Goal: Communication & Community: Answer question/provide support

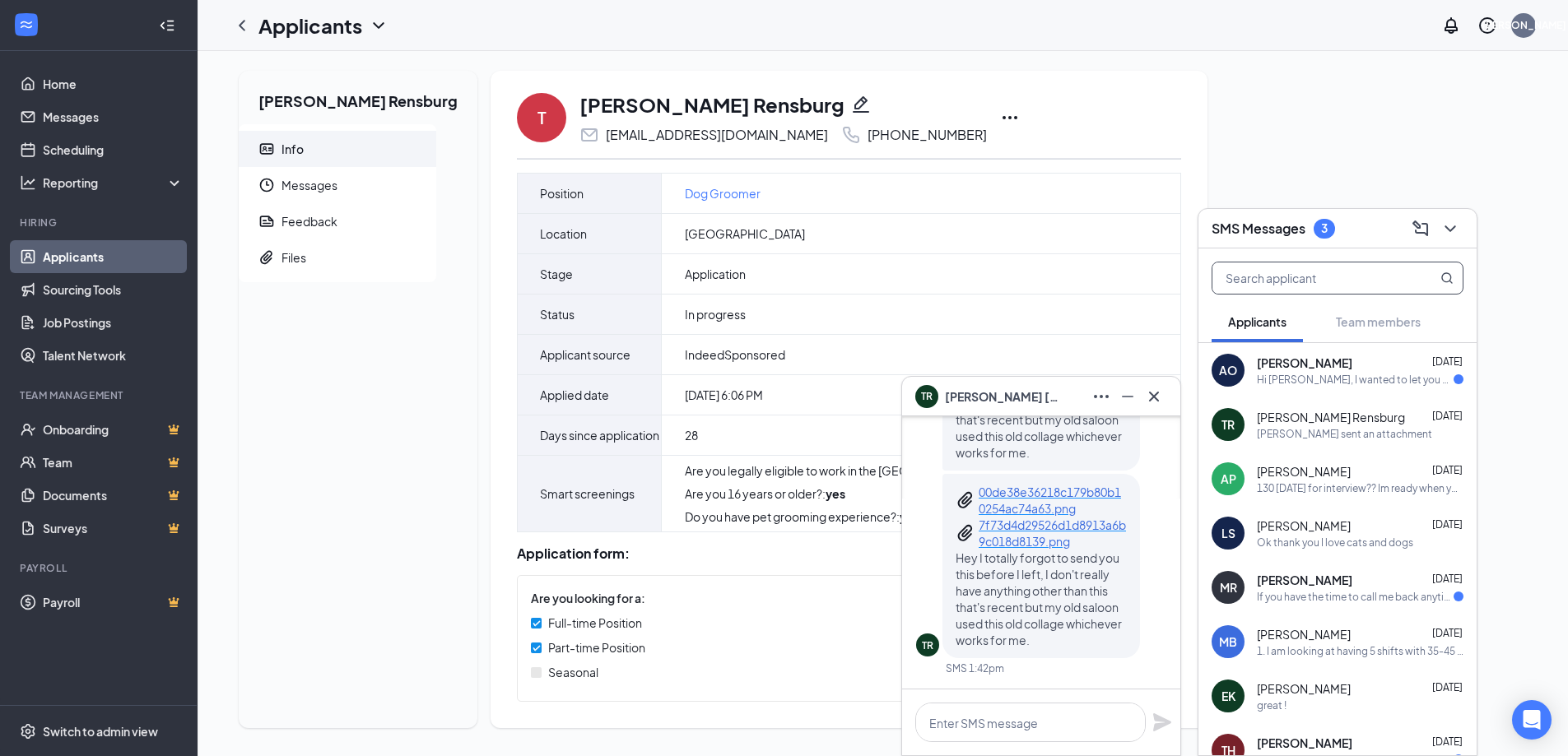
click at [1294, 276] on input "text" at bounding box center [1309, 278] width 195 height 31
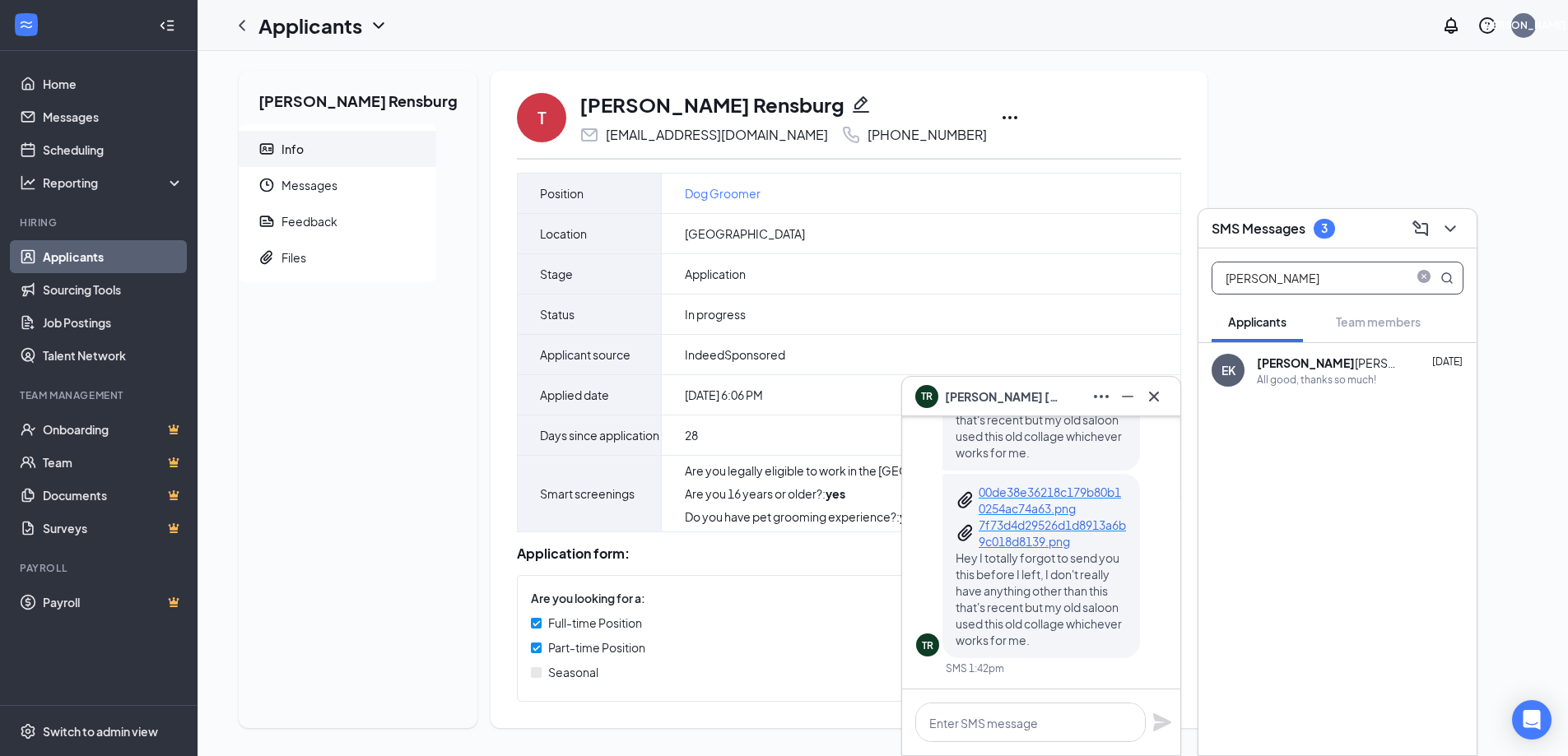
type input "Emma"
click at [1385, 370] on div "Emma Kadlec Oct 1" at bounding box center [1360, 362] width 207 height 16
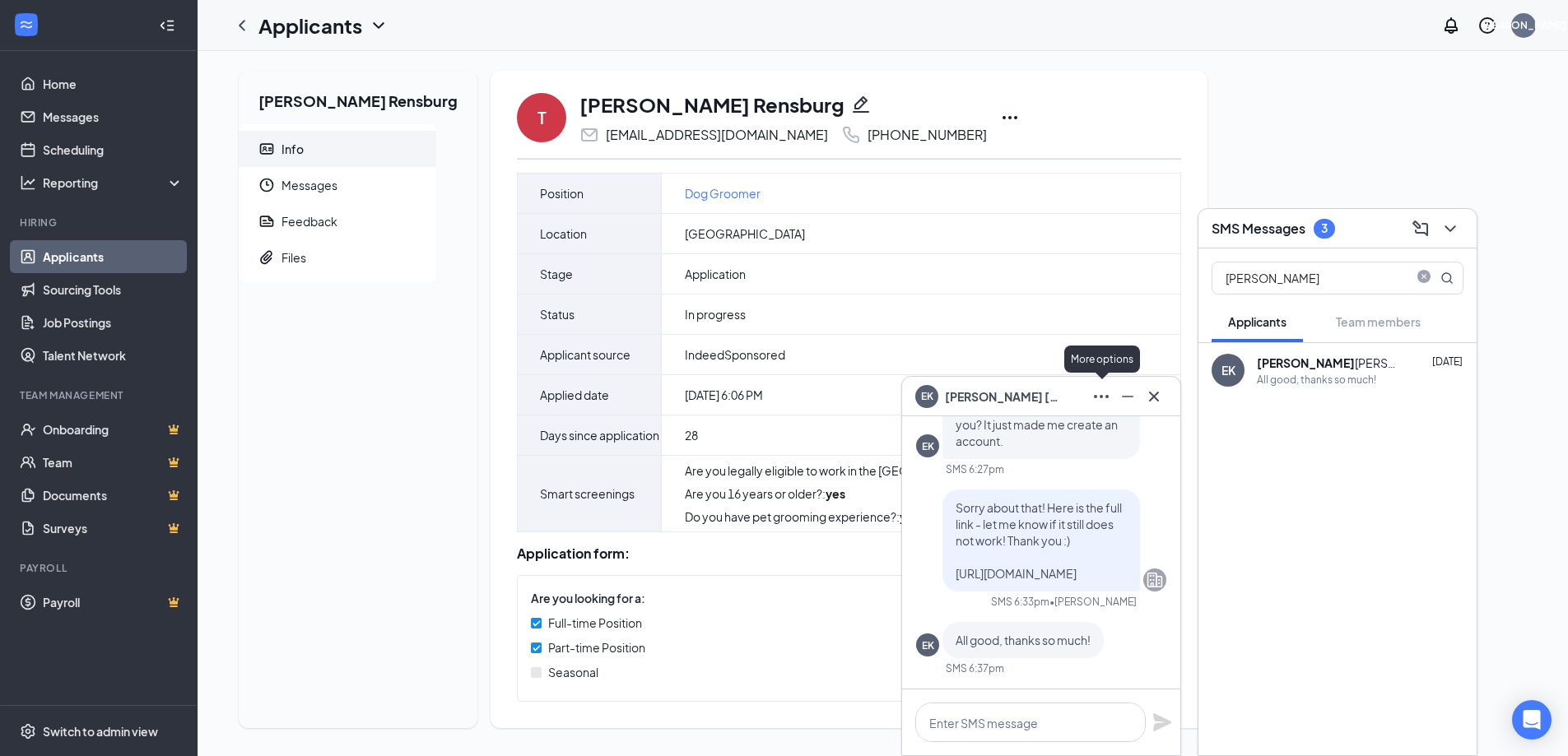
click at [1089, 394] on button at bounding box center [1101, 396] width 26 height 26
click at [1142, 448] on link "View message history" at bounding box center [1211, 439] width 220 height 16
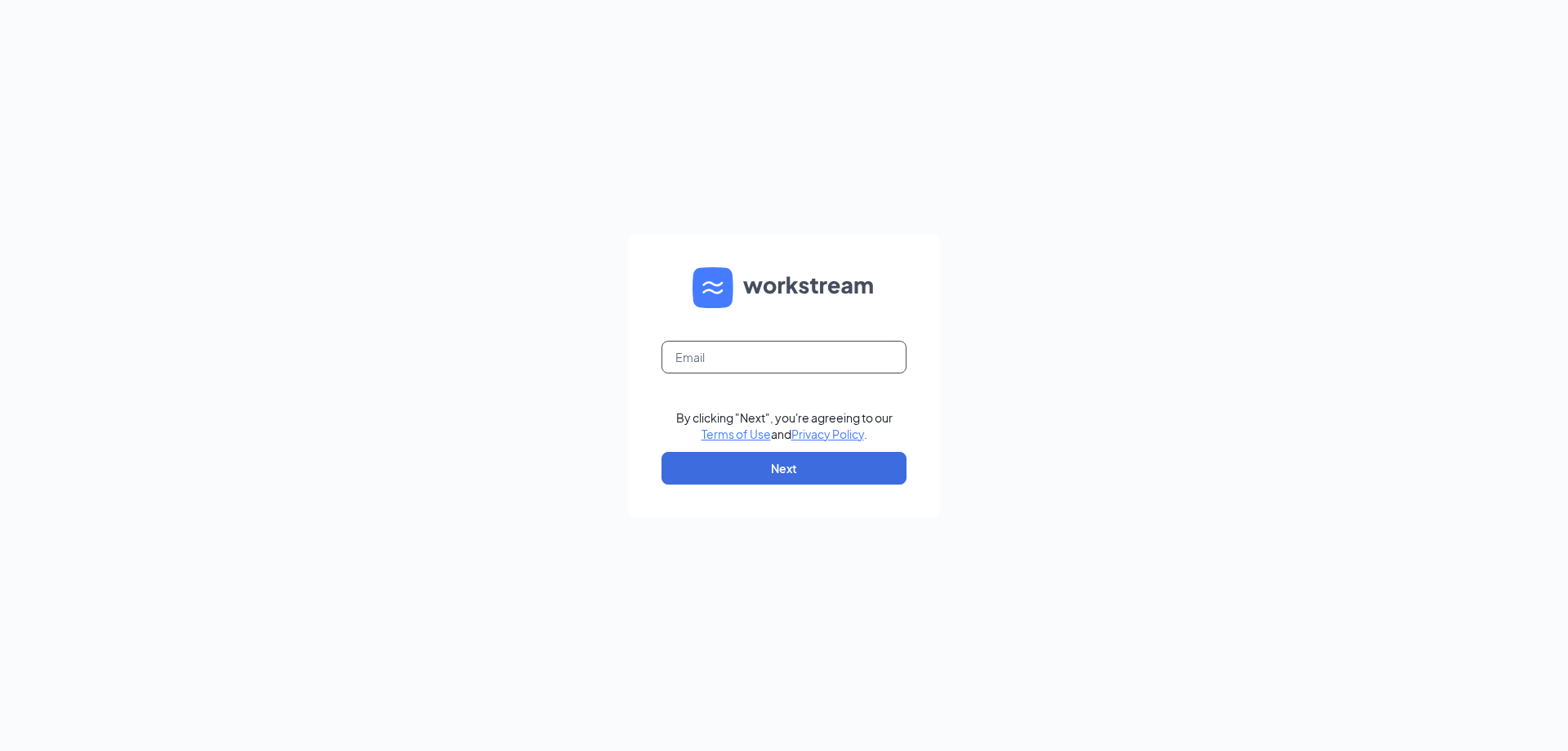
click at [751, 357] on input "text" at bounding box center [784, 357] width 245 height 33
type input "jordan.aspenson@petsuitesofamerica.com"
click at [822, 470] on button "Next" at bounding box center [784, 468] width 245 height 33
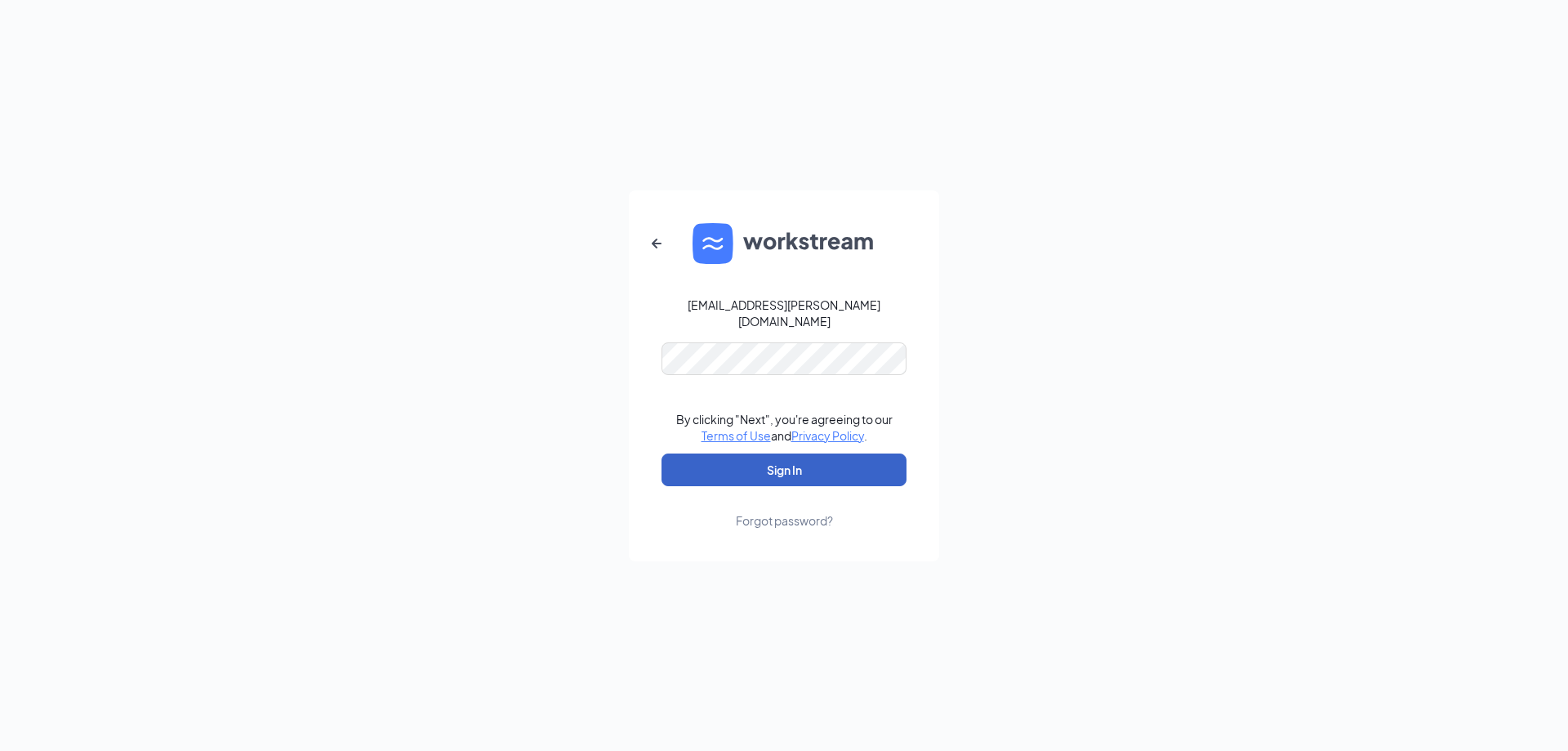
click at [814, 457] on button "Sign In" at bounding box center [784, 470] width 245 height 33
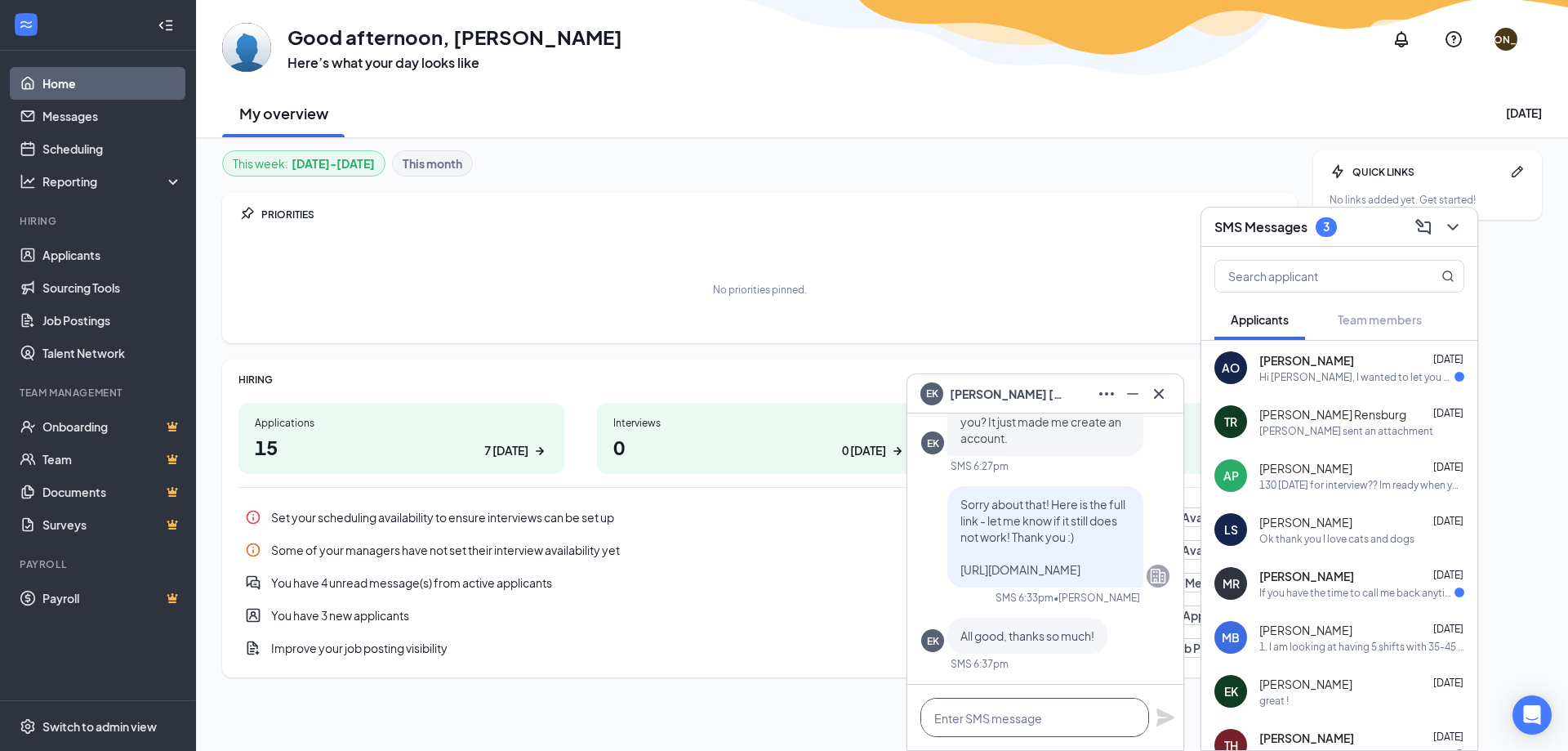
click at [1067, 717] on textarea at bounding box center [1035, 717] width 229 height 40
click at [1127, 390] on icon "Minimize" at bounding box center [1132, 393] width 19 height 19
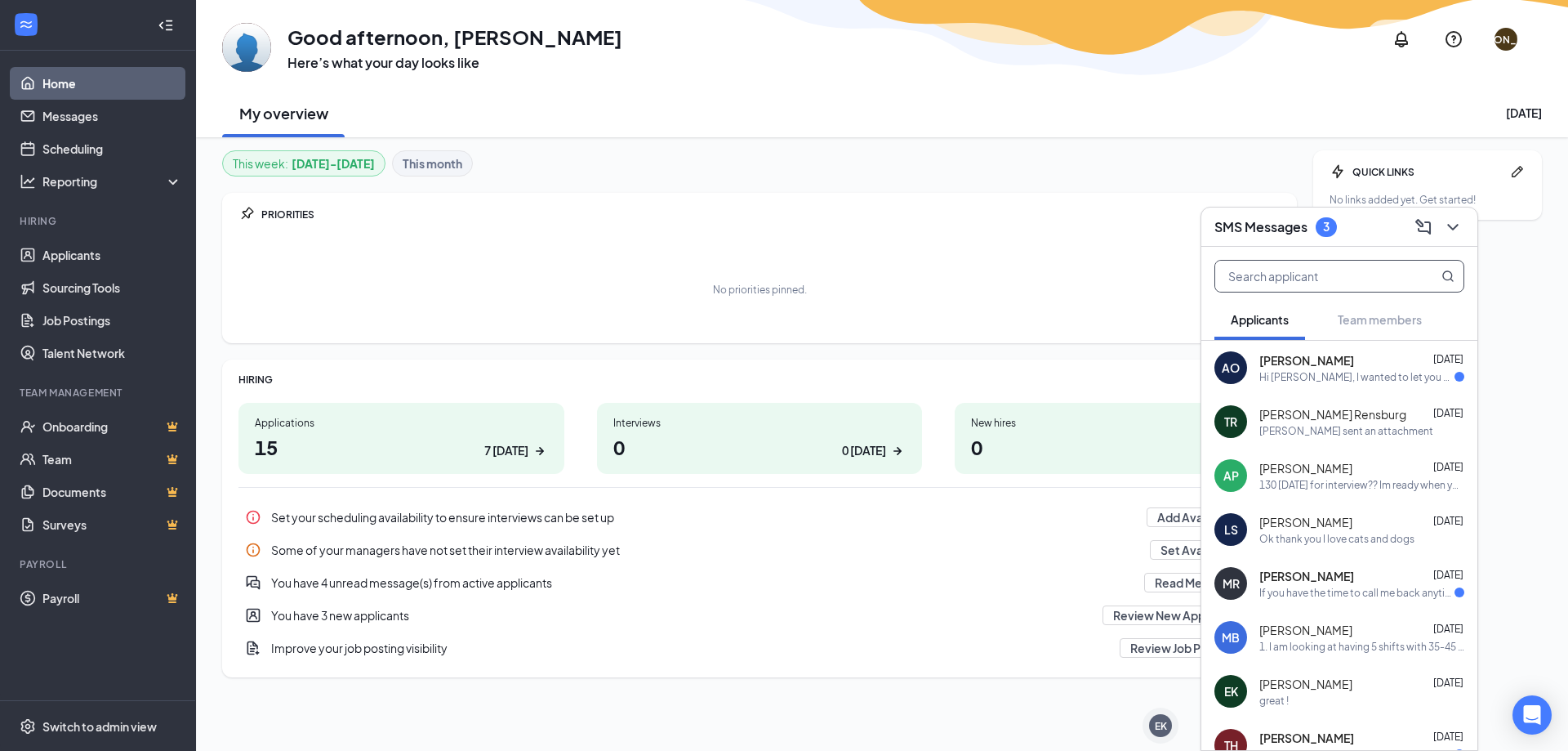
click at [1304, 282] on input "text" at bounding box center [1312, 276] width 194 height 31
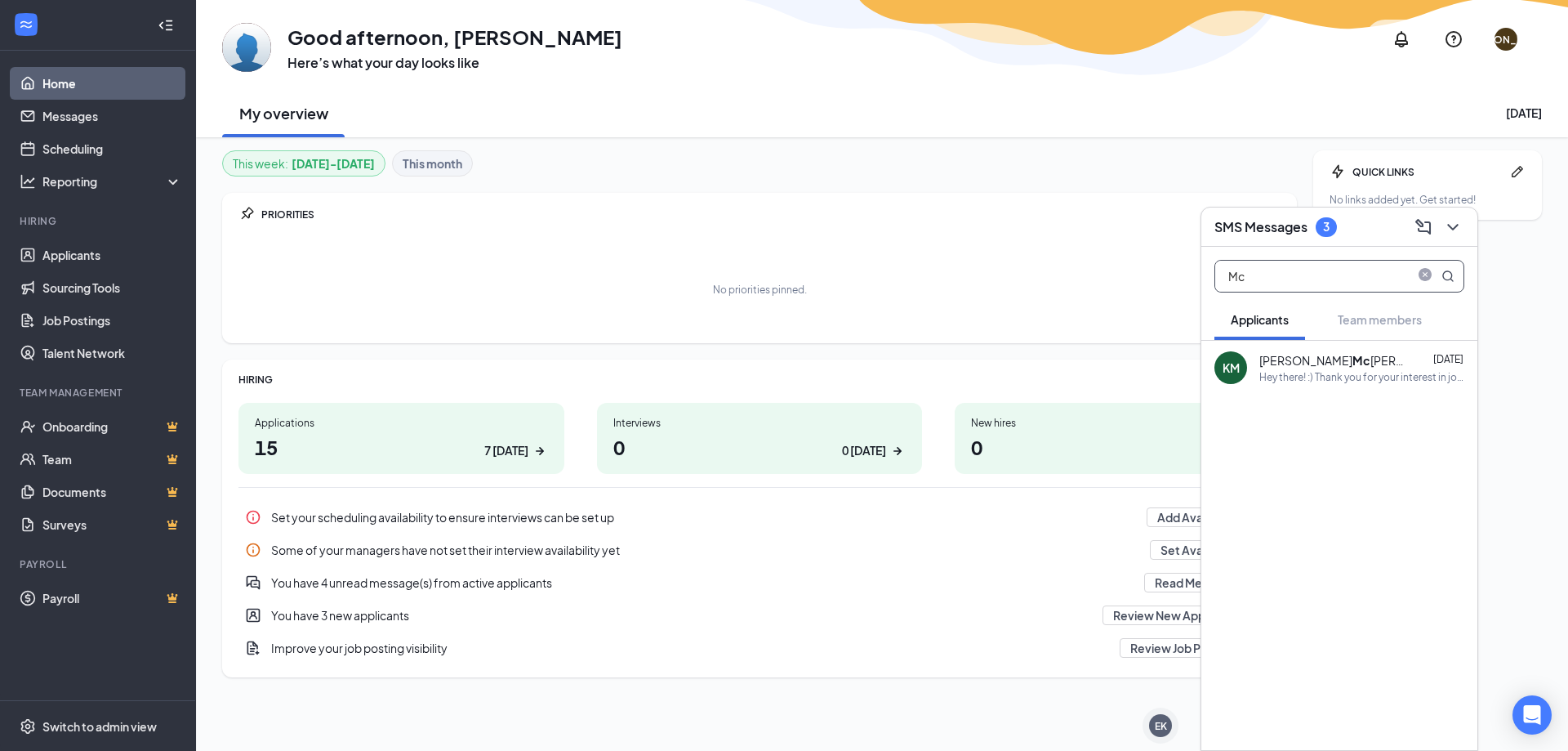
type input "M"
type input "bos"
click at [1318, 369] on div "MeCenna Bos aaen Oct 10 Hi! Just checking in" at bounding box center [1362, 368] width 205 height 32
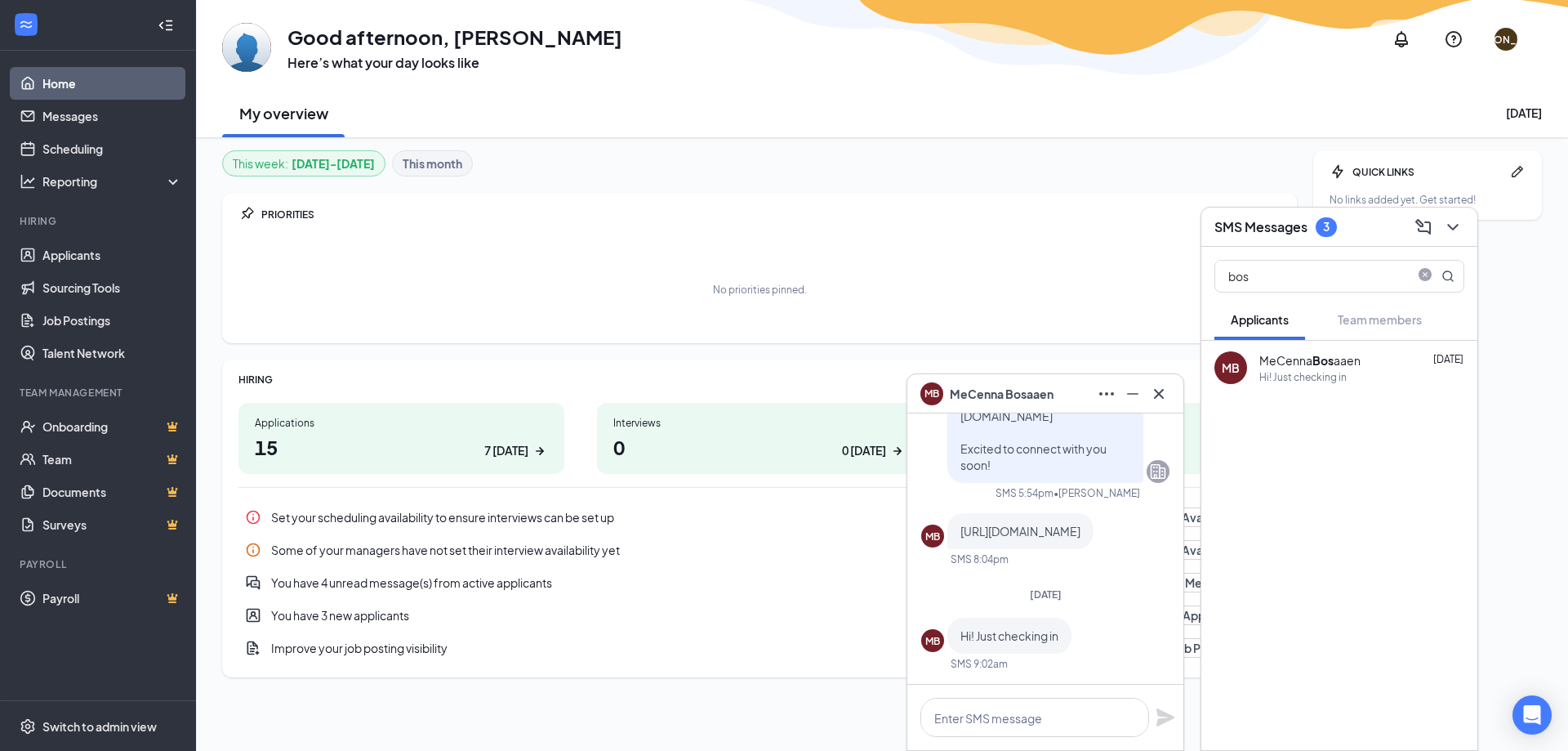
click at [1304, 352] on div "MeCenna Bos aaen" at bounding box center [1310, 360] width 101 height 16
click at [1009, 389] on span "MeCenna Bosaaen" at bounding box center [1002, 393] width 104 height 18
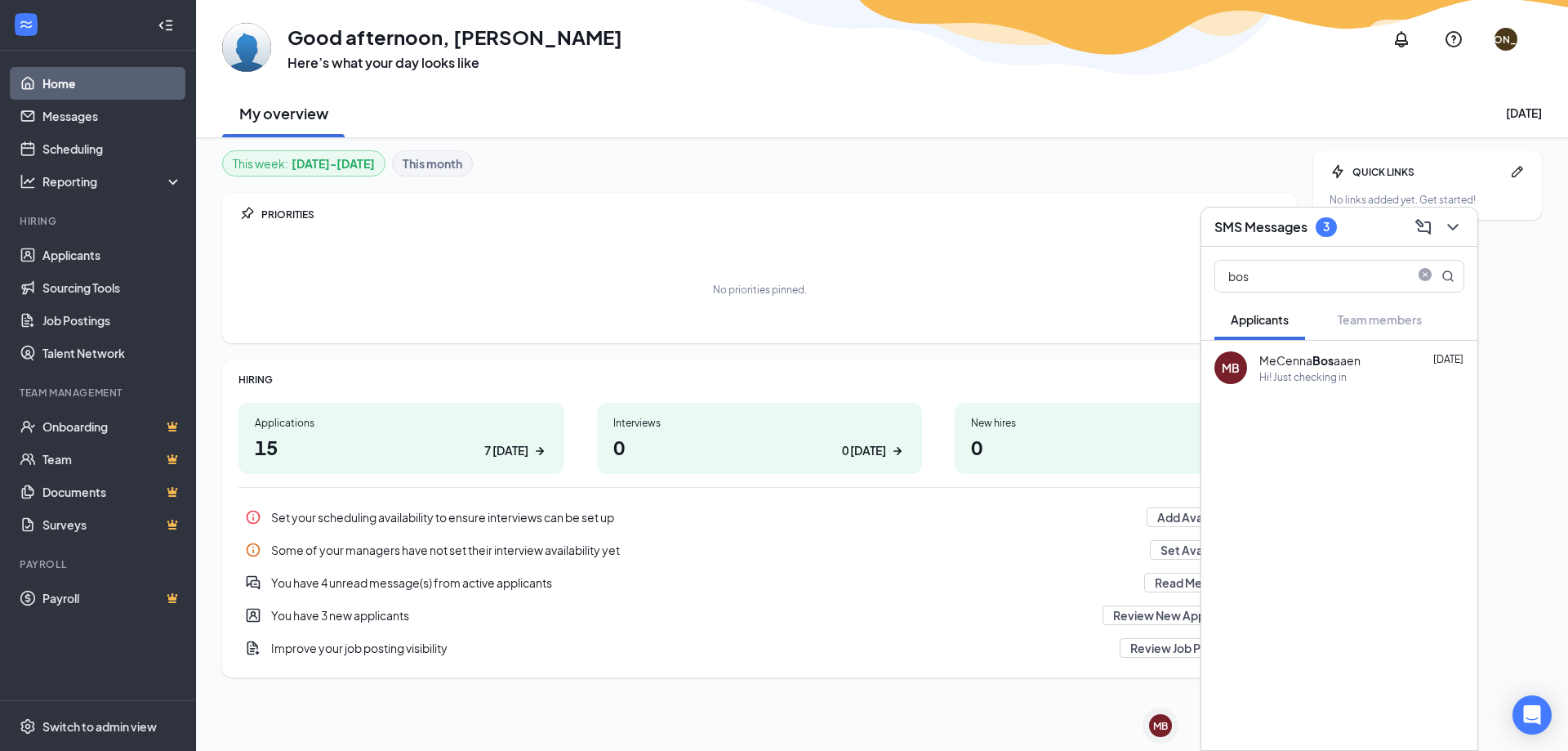
click at [1282, 381] on div "Hi! Just checking in" at bounding box center [1303, 377] width 88 height 13
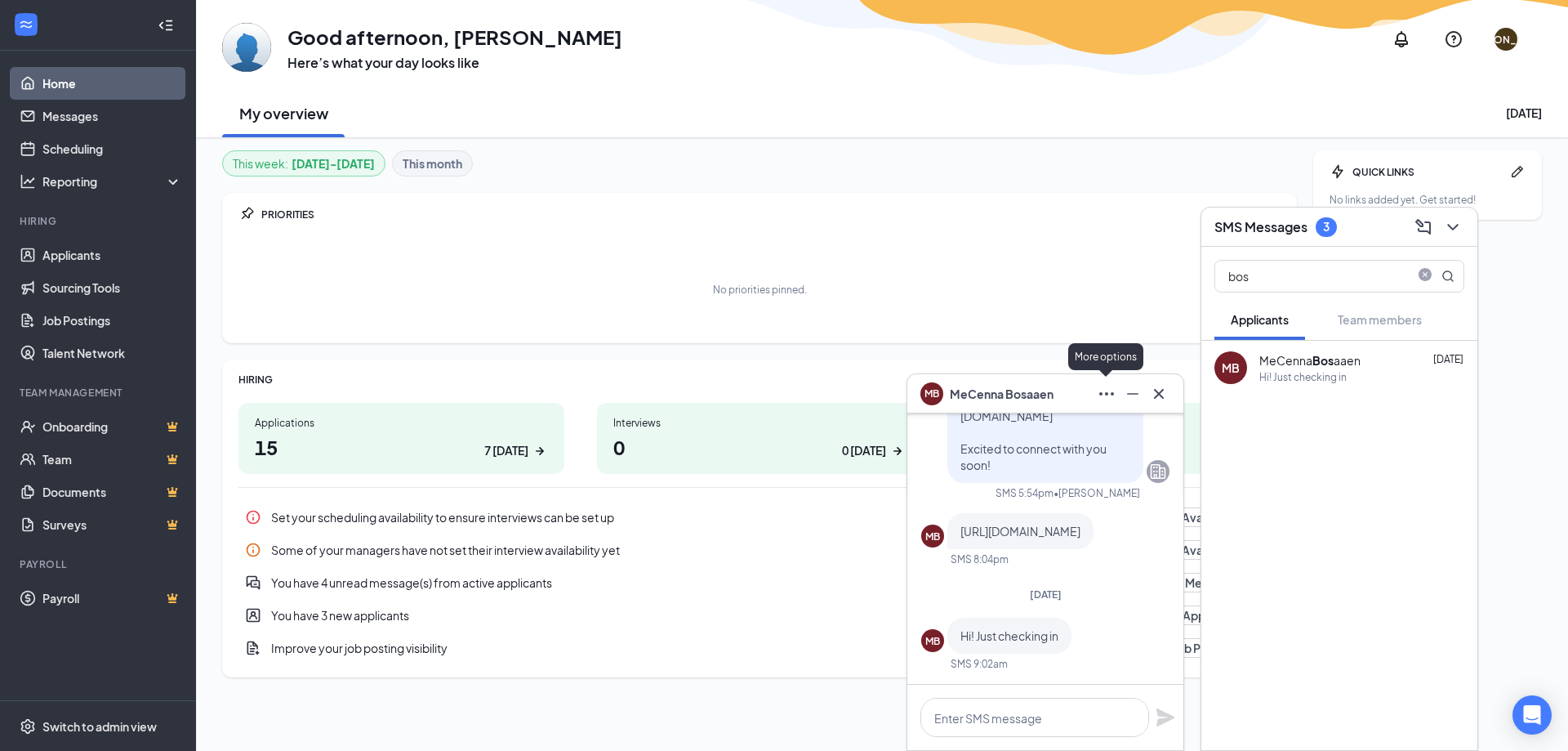
click at [1104, 401] on icon "Ellipses" at bounding box center [1106, 393] width 19 height 19
click at [1155, 433] on link "View message history" at bounding box center [1215, 436] width 219 height 16
click at [1291, 208] on div "SMS Messages 3" at bounding box center [1340, 226] width 276 height 40
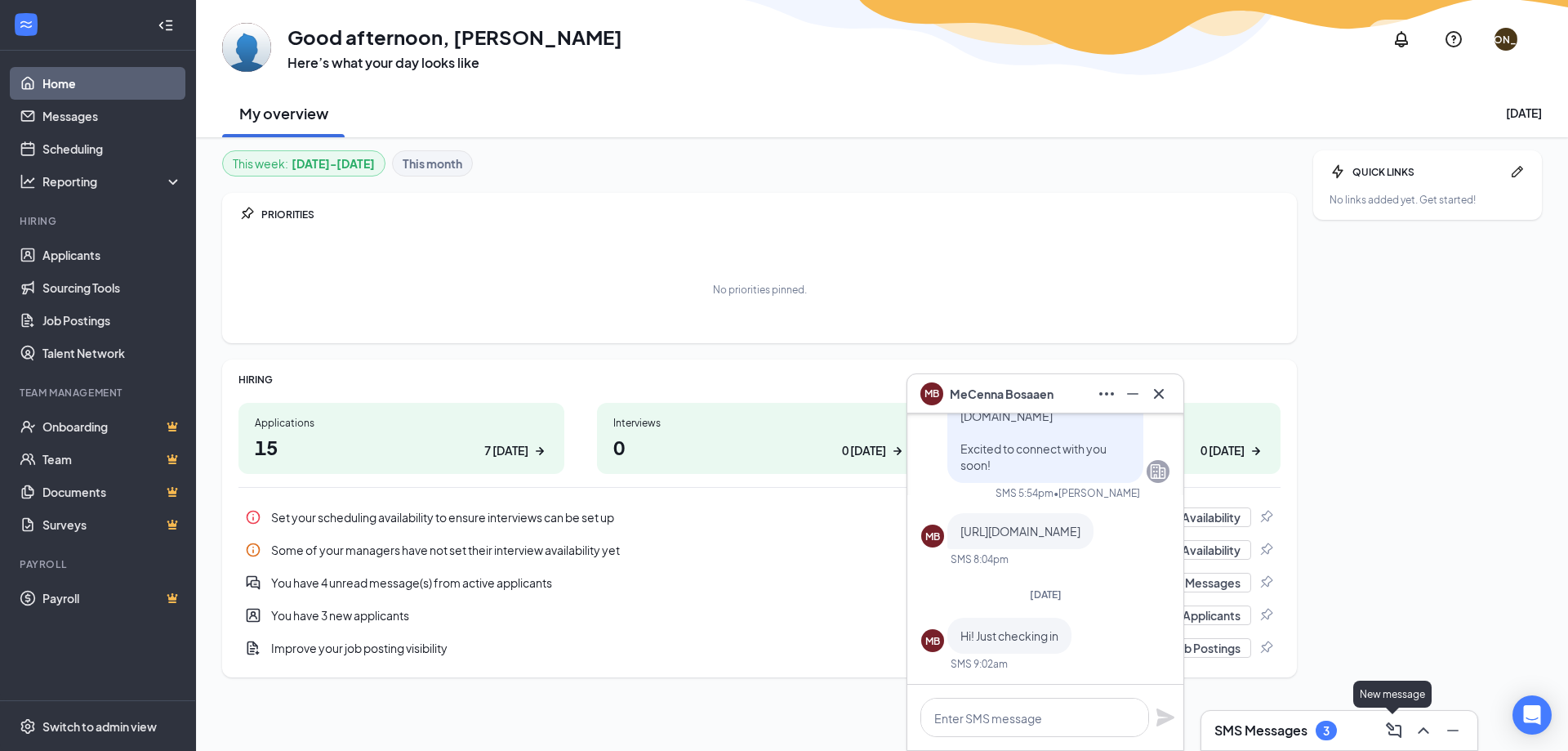
click at [1417, 732] on icon "ChevronUp" at bounding box center [1423, 730] width 19 height 19
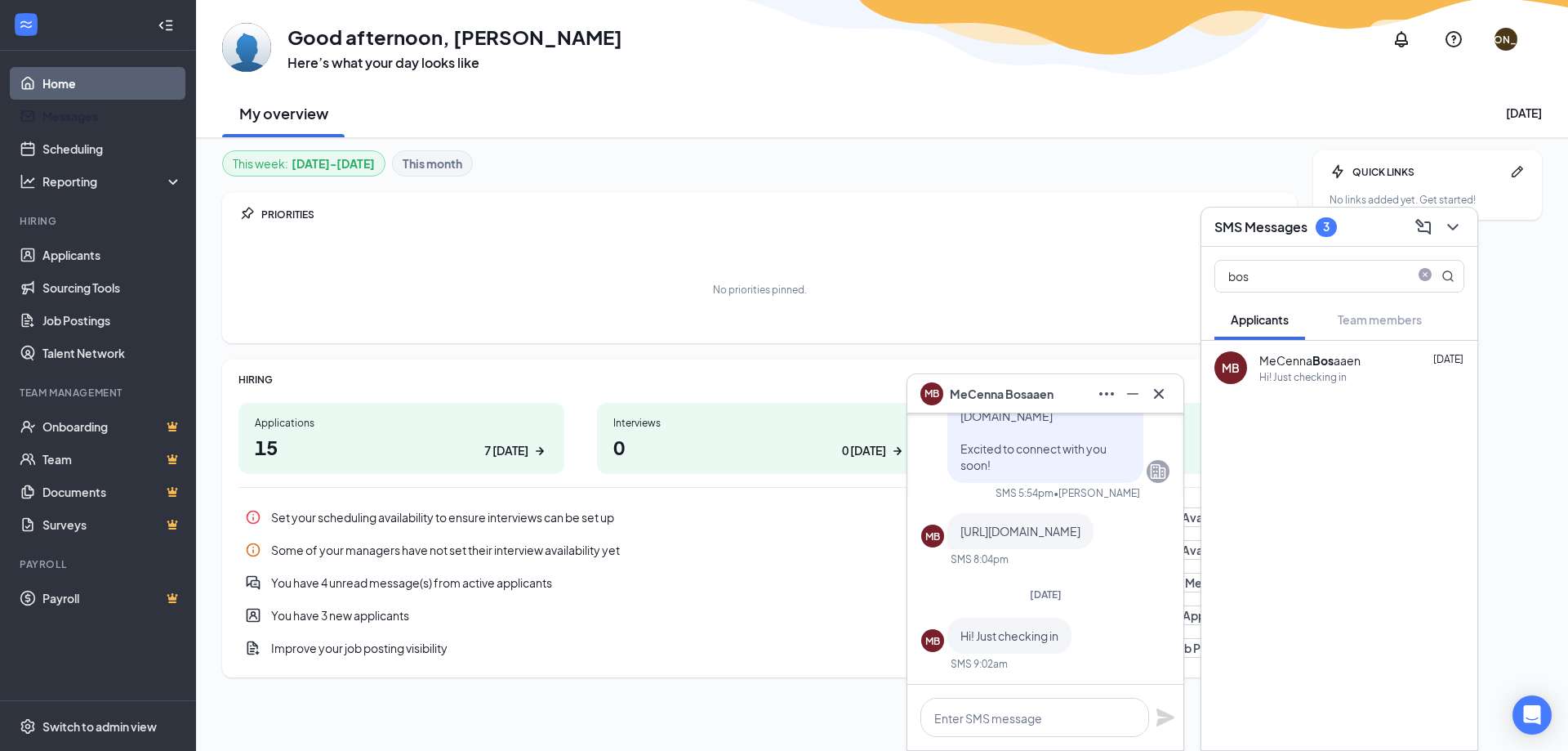
click at [93, 125] on link "Messages" at bounding box center [112, 115] width 140 height 33
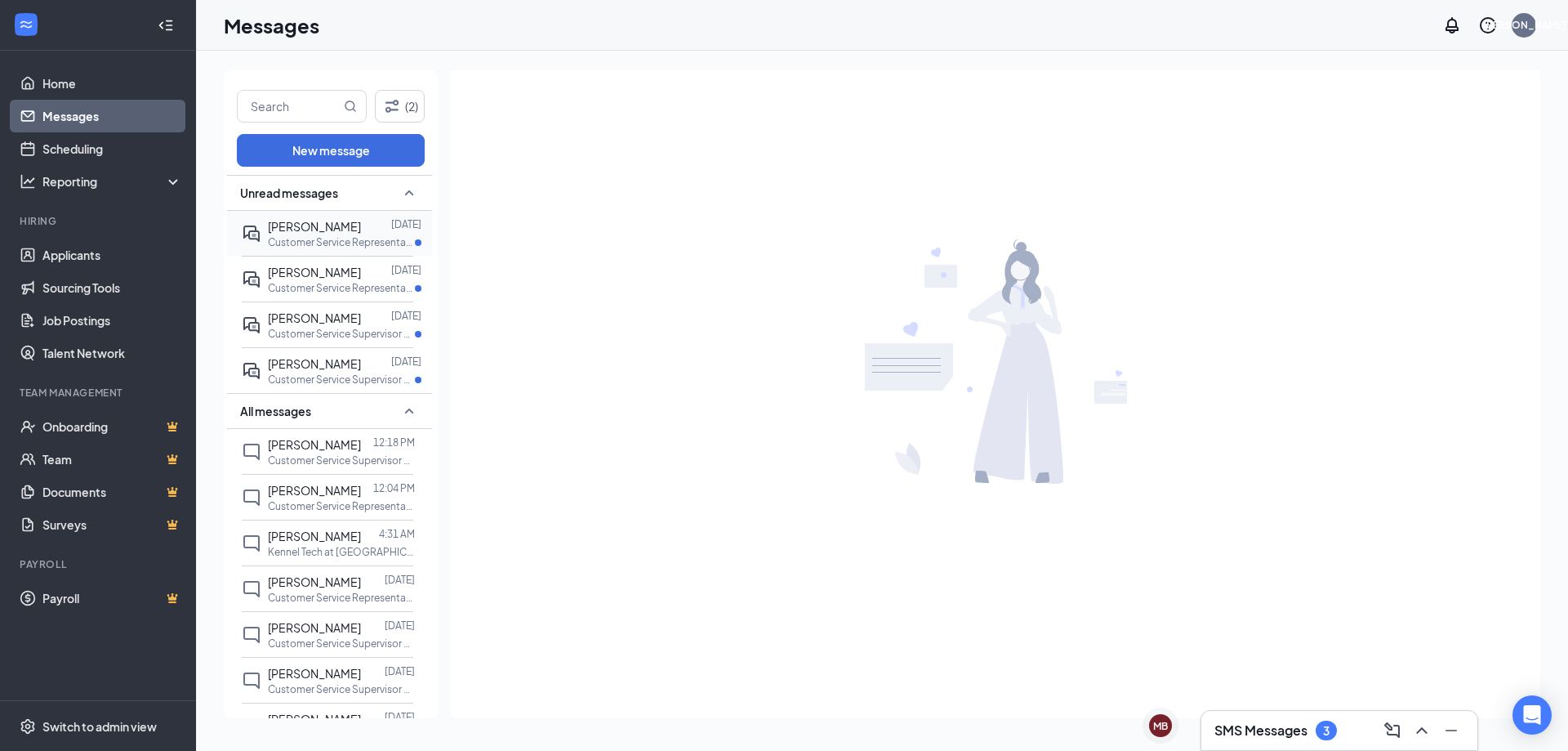
click at [338, 246] on p "Customer Service Representative at Lakeville" at bounding box center [341, 242] width 147 height 13
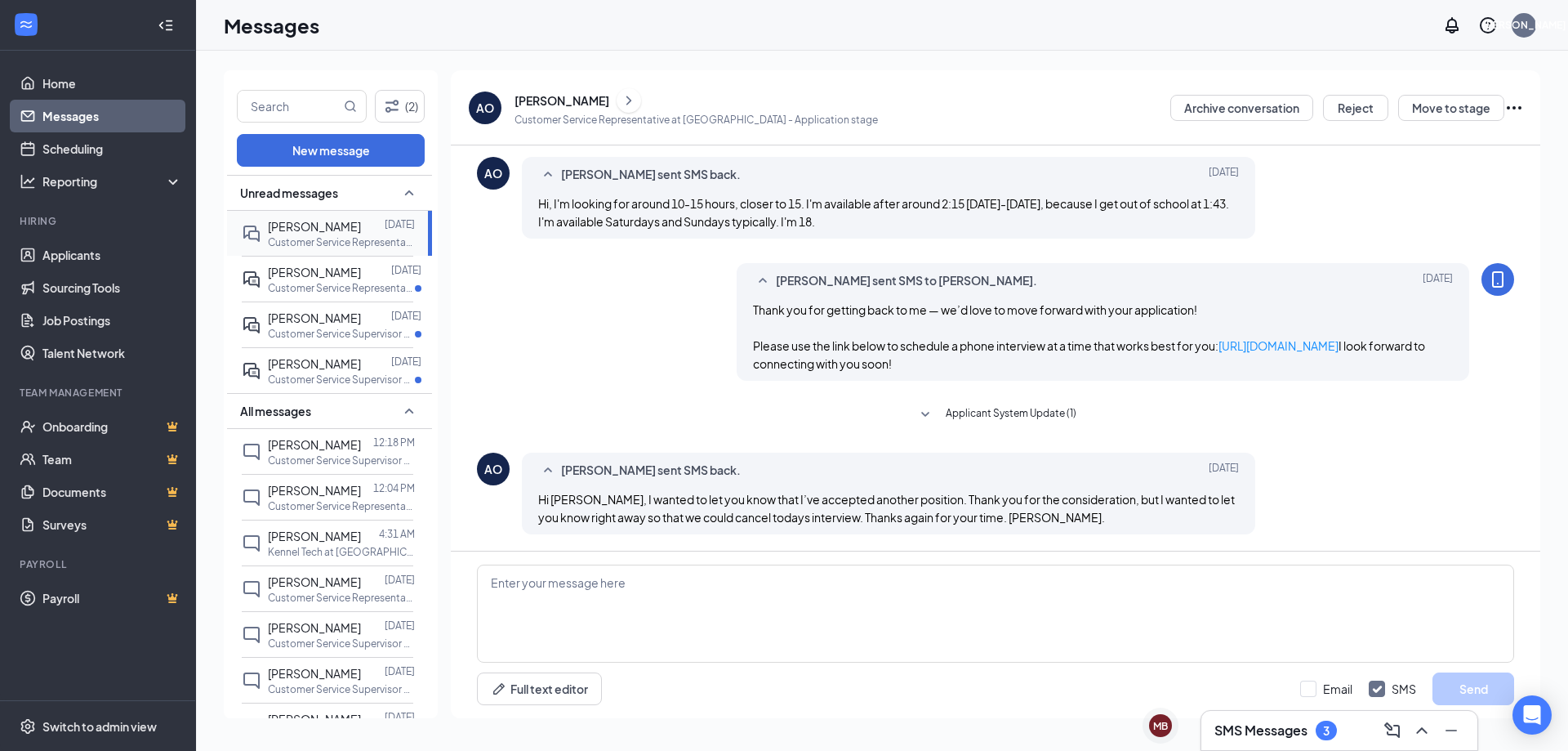
scroll to position [599, 0]
click at [1353, 112] on button "Reject" at bounding box center [1356, 108] width 66 height 26
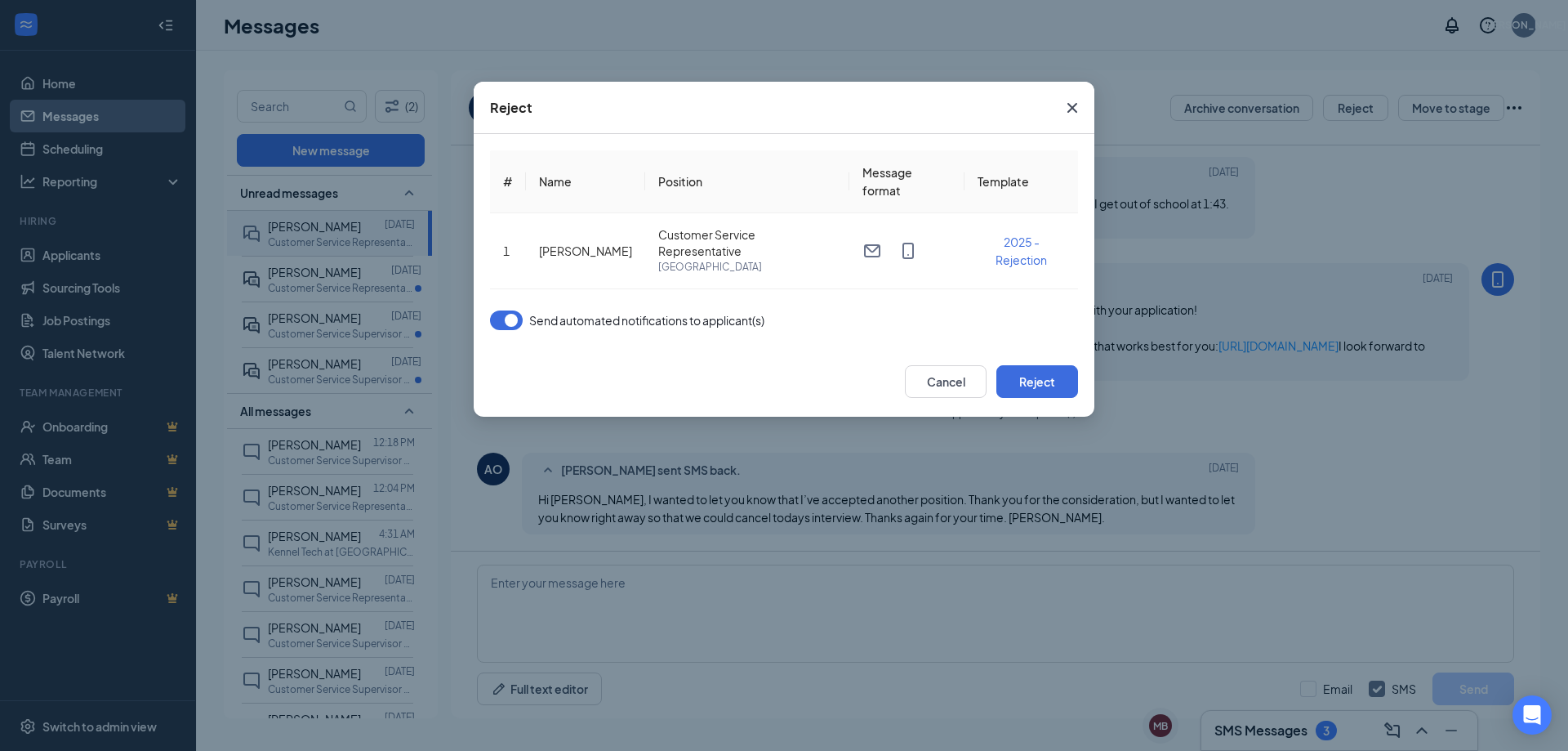
click at [513, 327] on button "button" at bounding box center [506, 320] width 33 height 19
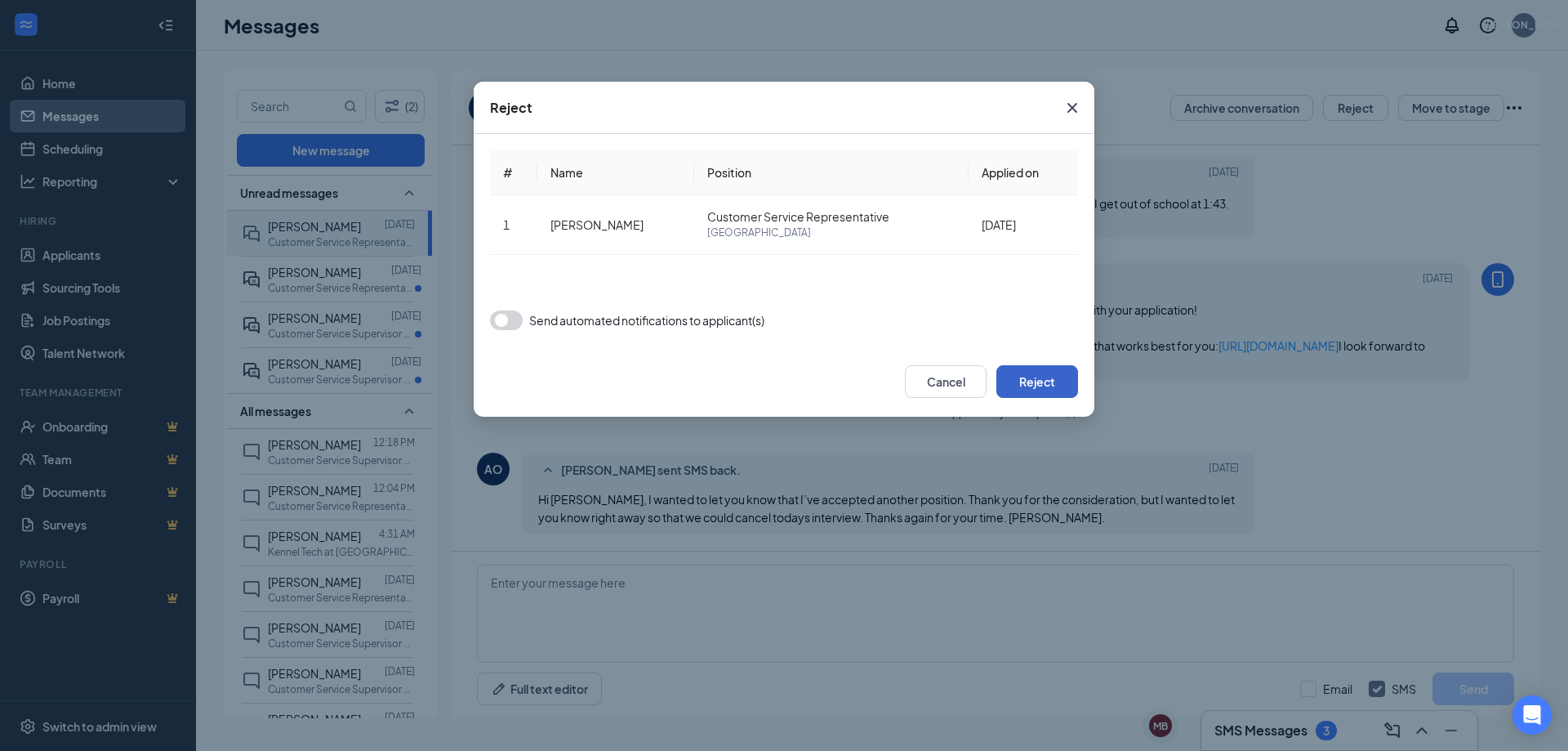
click at [1050, 381] on button "Reject" at bounding box center [1037, 381] width 82 height 33
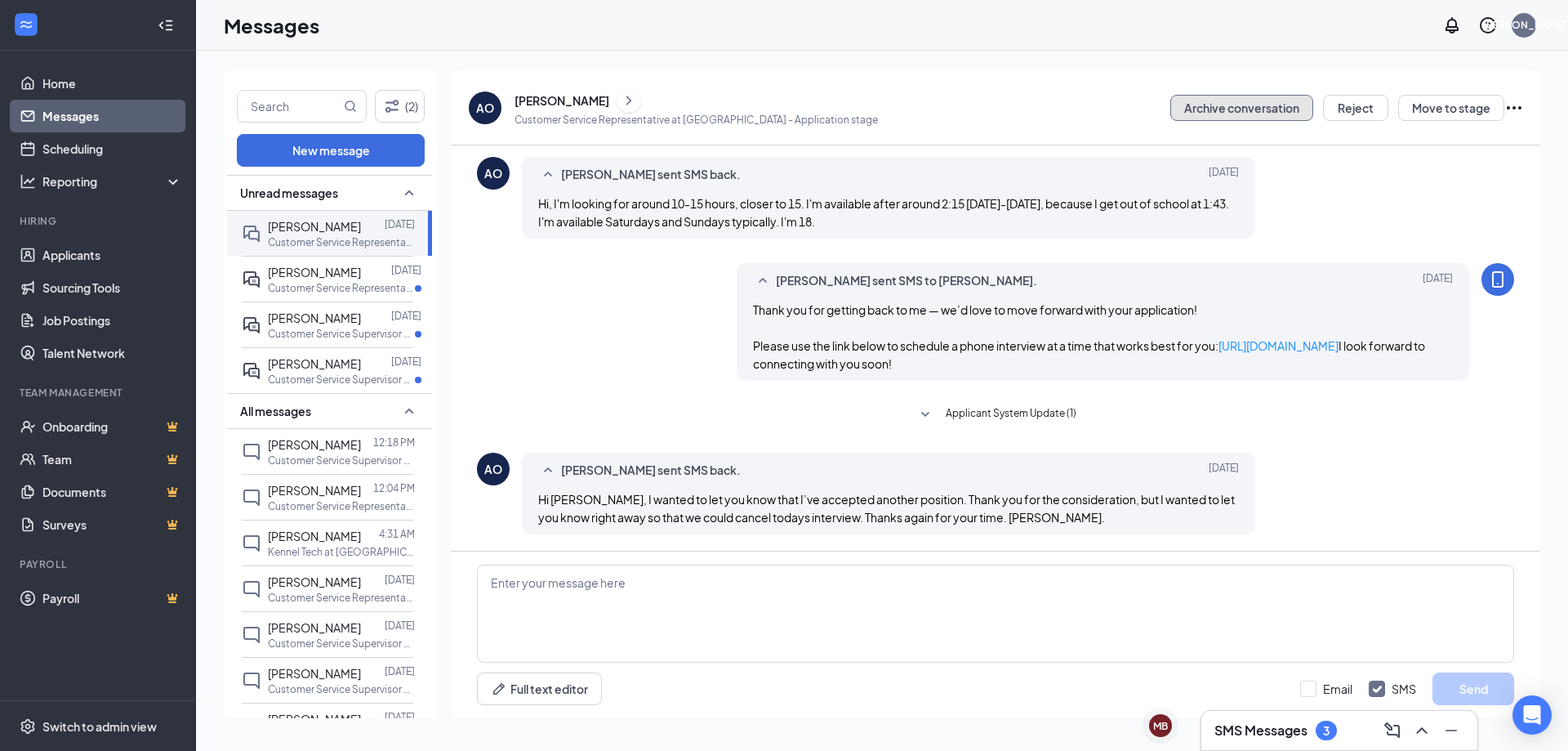
click at [1250, 104] on button "Archive conversation" at bounding box center [1242, 108] width 143 height 26
click at [949, 61] on div "(2) New message Unread messages Allison Osen Oct 14 Customer Service Representa…" at bounding box center [882, 401] width 1372 height 700
click at [1521, 45] on icon "Cross" at bounding box center [1520, 42] width 19 height 19
click at [1422, 732] on icon "ChevronUp" at bounding box center [1422, 730] width 19 height 19
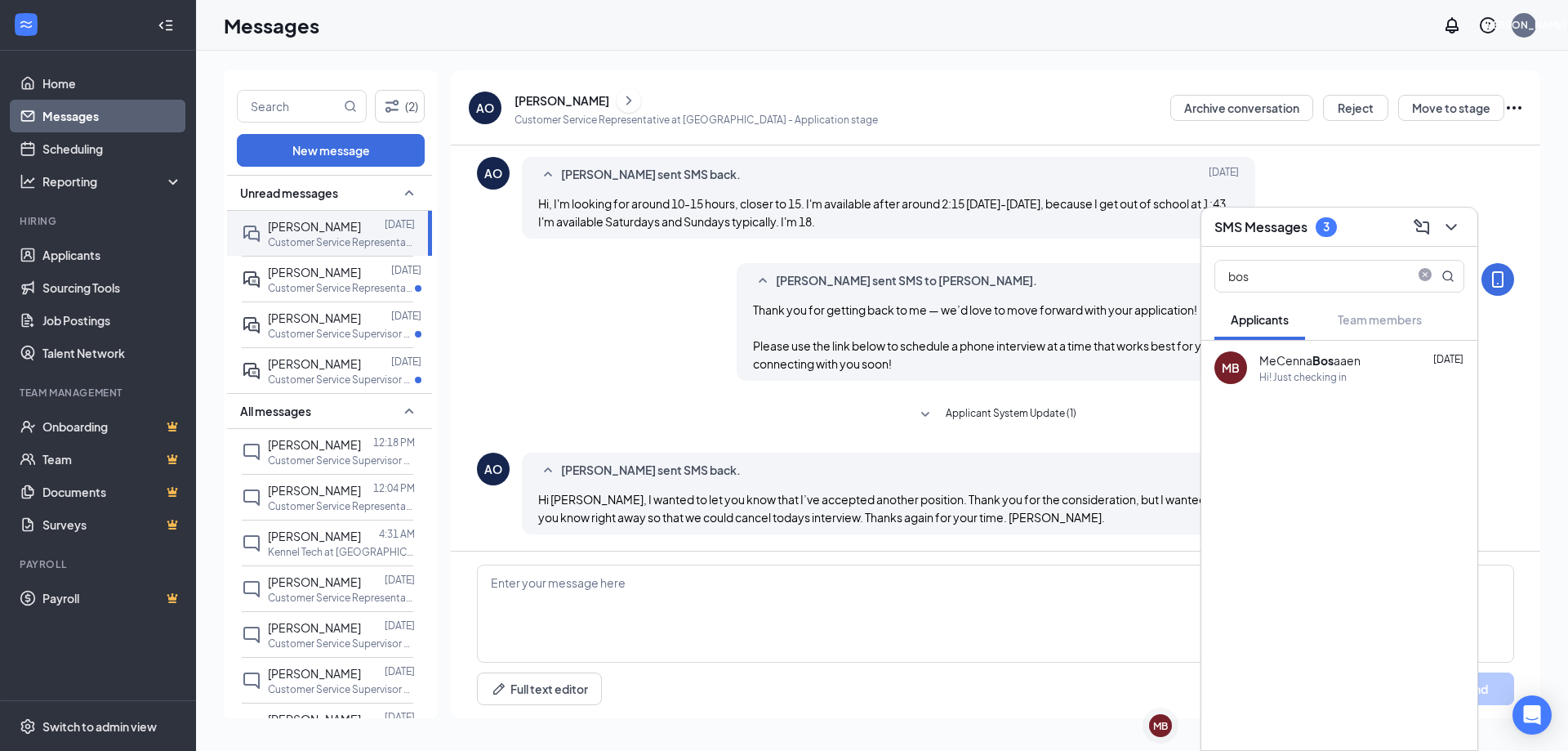
click at [1389, 368] on div "MeCenna Bos aaen Oct 10" at bounding box center [1362, 360] width 205 height 16
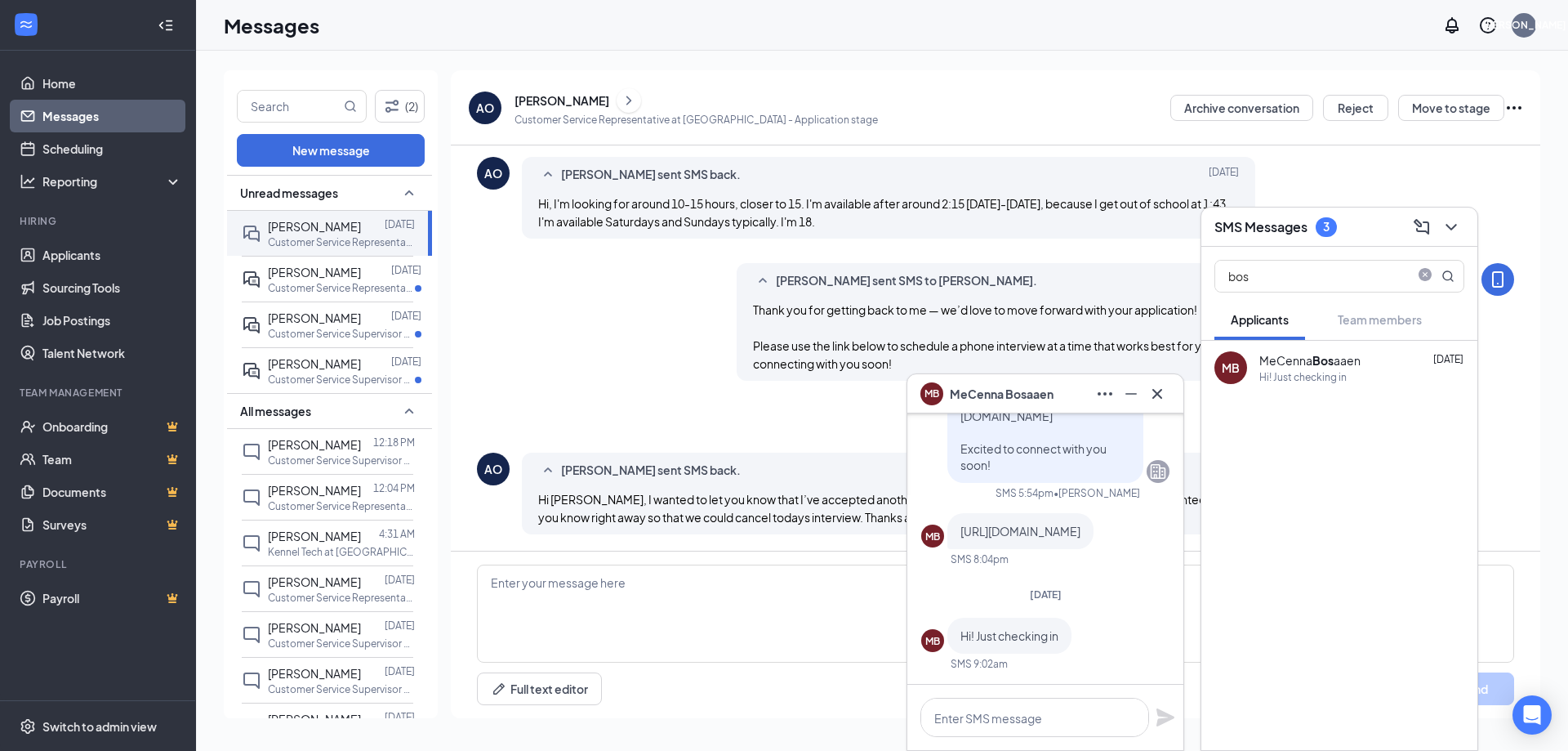
click at [1389, 368] on div "MeCenna Bos aaen Oct 10" at bounding box center [1362, 360] width 205 height 16
click at [1449, 228] on icon "ChevronDown" at bounding box center [1451, 226] width 19 height 19
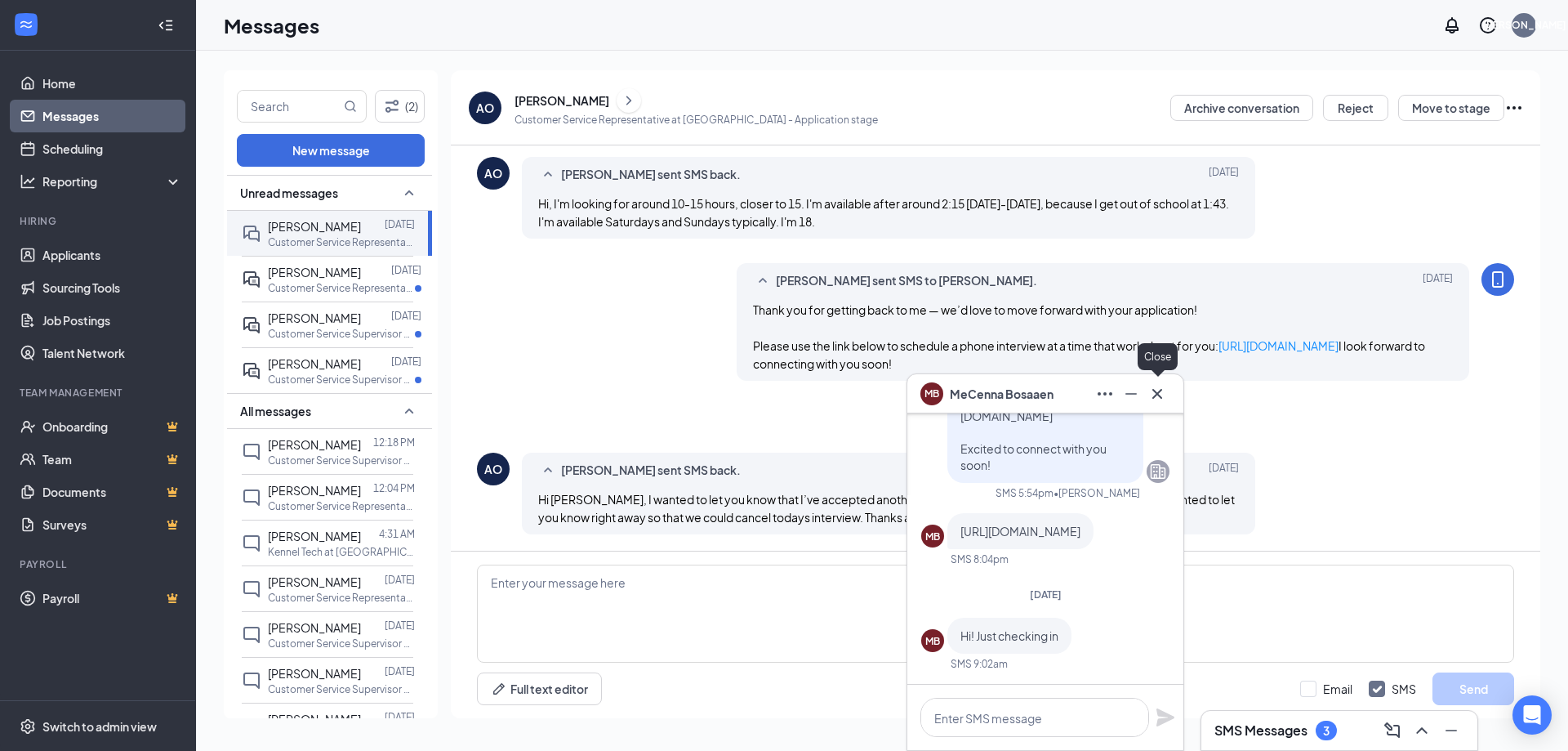
click at [1156, 398] on icon "Cross" at bounding box center [1156, 393] width 19 height 19
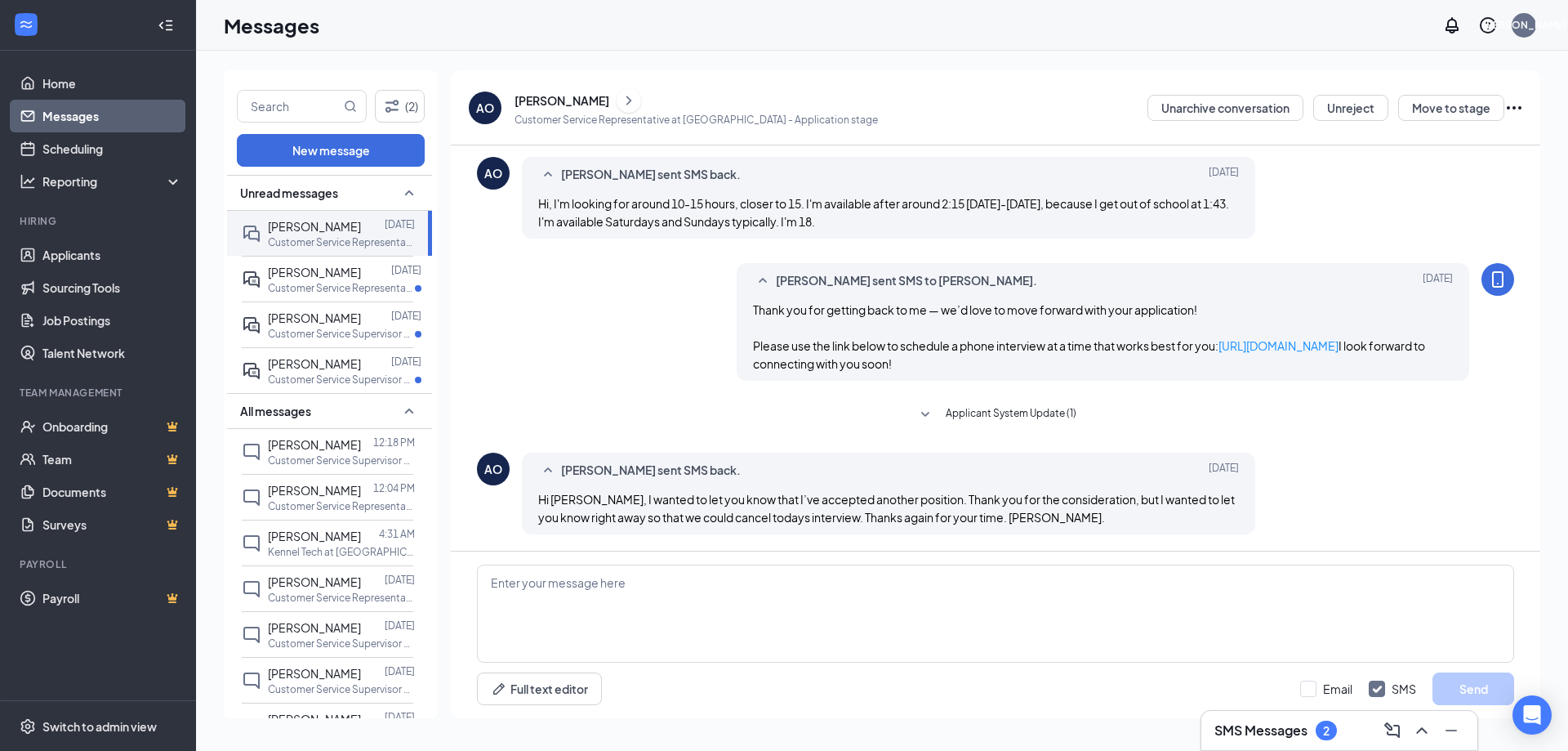
click at [668, 564] on div "Full text editor Email SMS Send" at bounding box center [996, 635] width 1090 height 167
click at [668, 630] on textarea at bounding box center [996, 614] width 1037 height 98
click at [343, 287] on p "Customer Service Representative at Lakeville" at bounding box center [341, 288] width 147 height 13
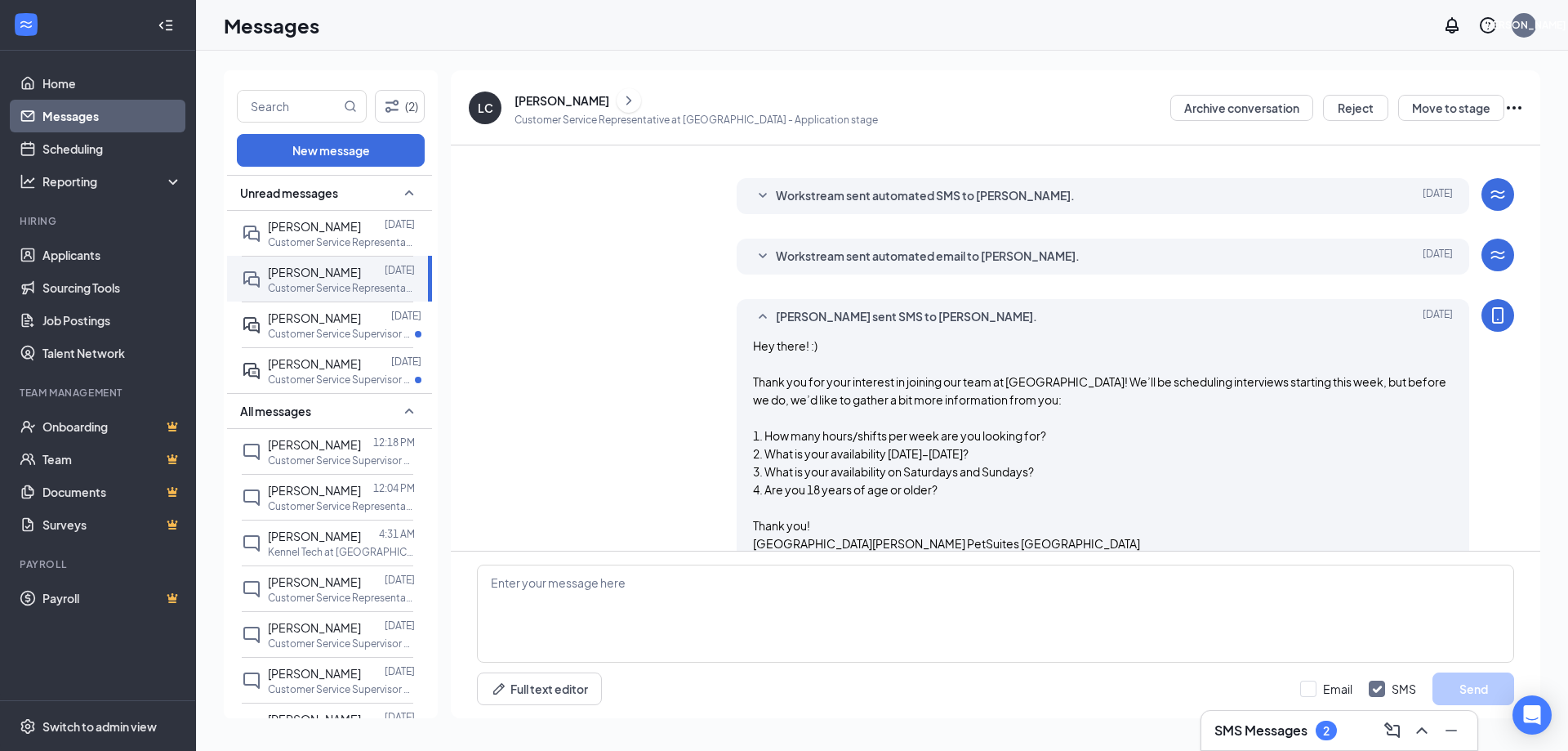
scroll to position [429, 0]
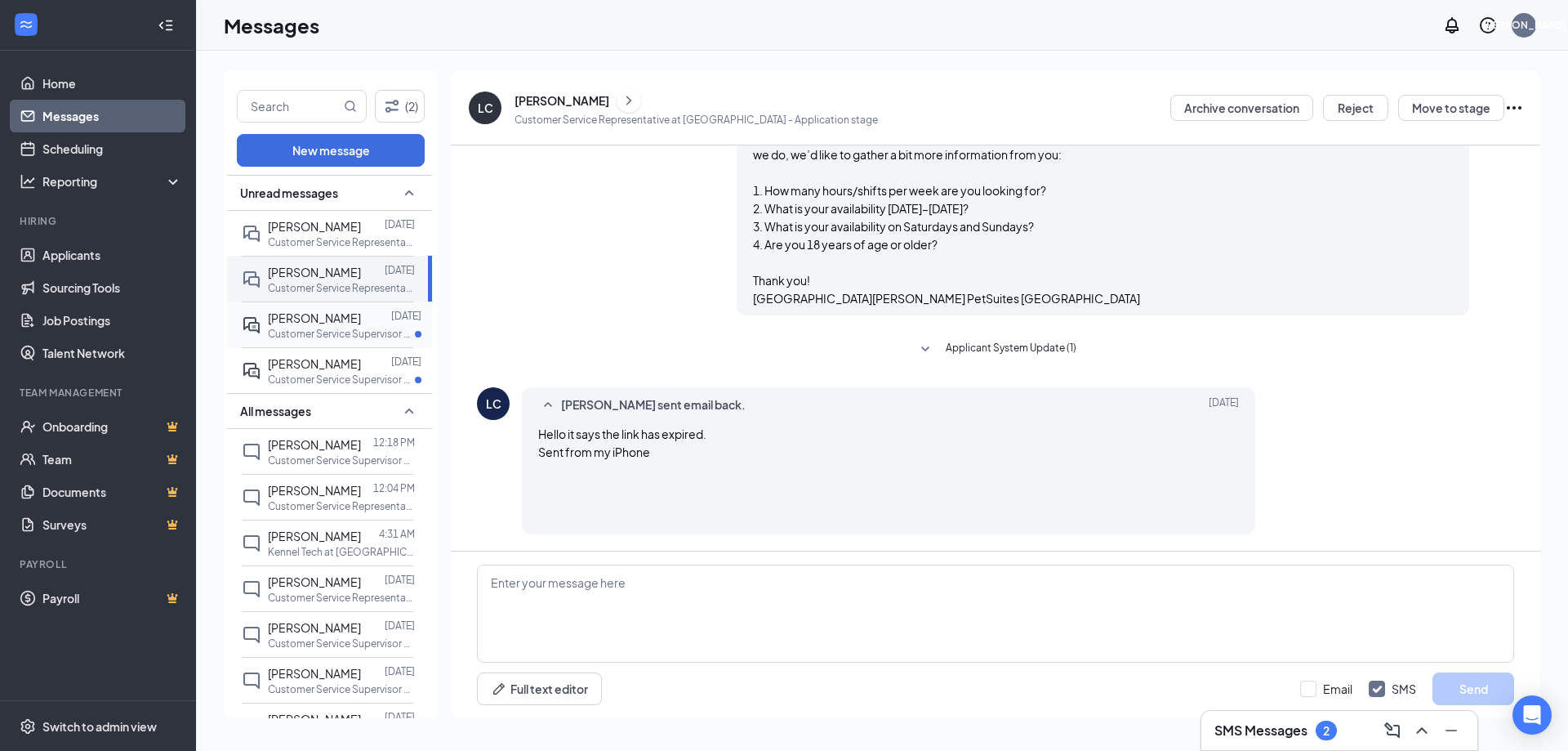
click at [338, 325] on div "[PERSON_NAME]" at bounding box center [314, 317] width 93 height 18
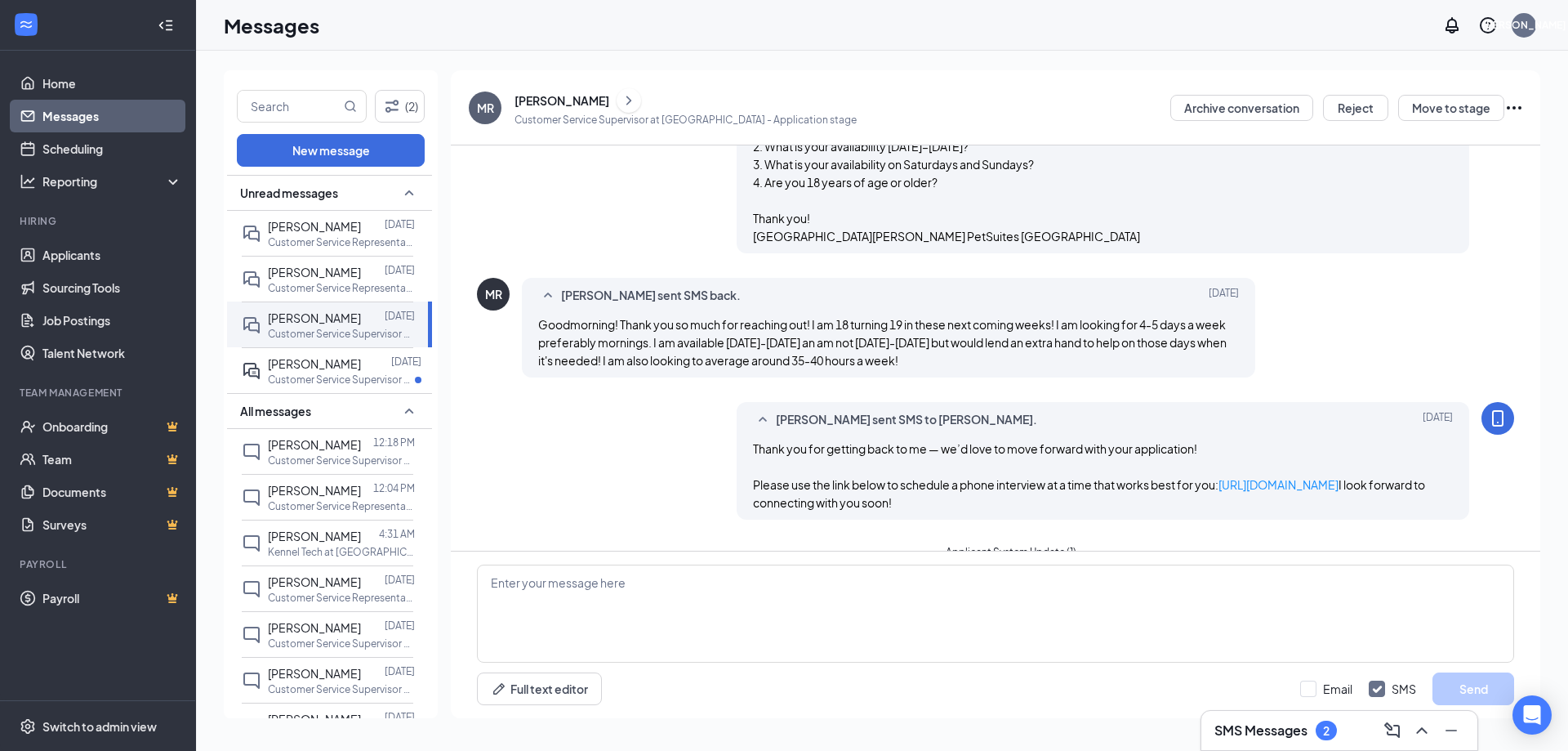
scroll to position [575, 0]
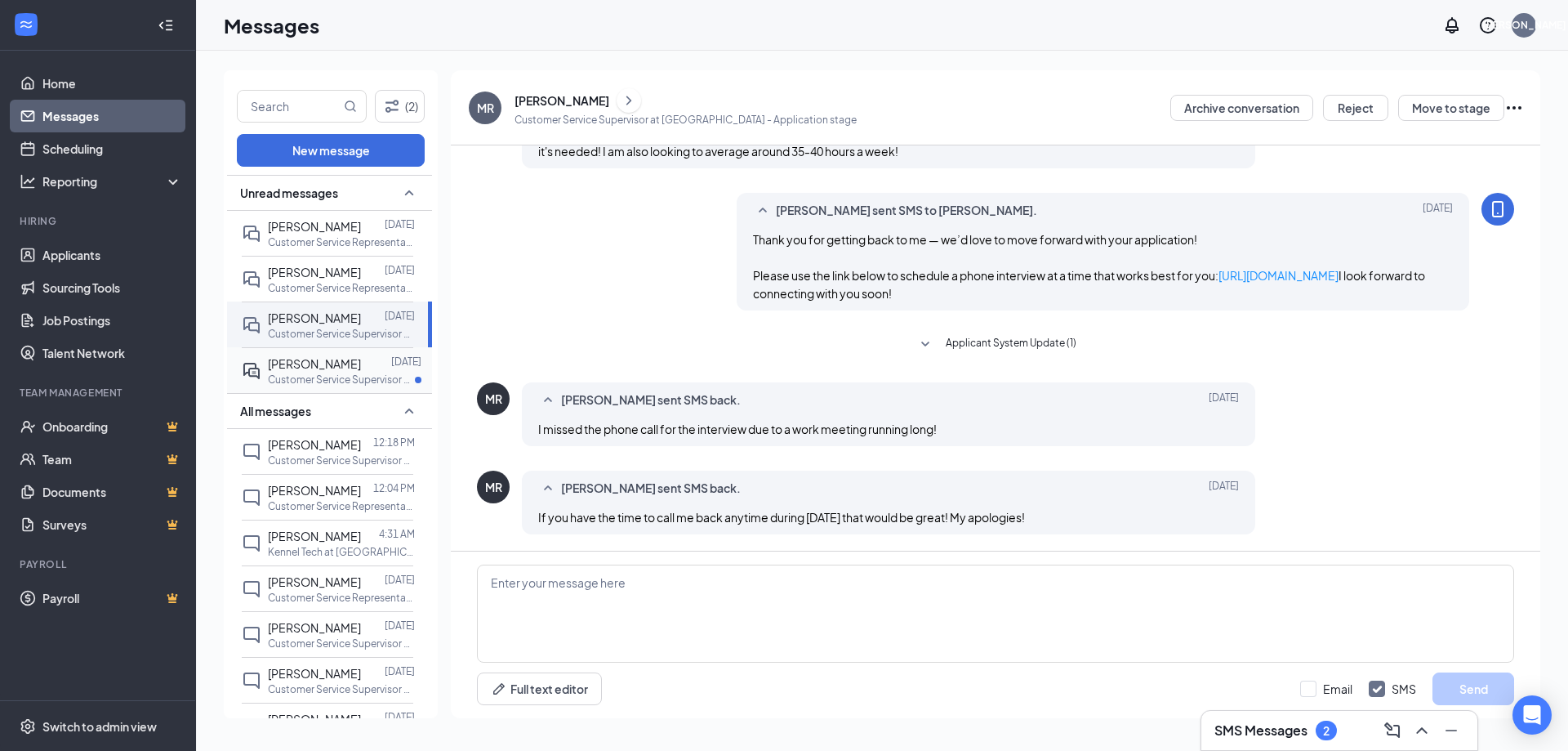
click at [316, 366] on span "[PERSON_NAME]" at bounding box center [314, 363] width 93 height 14
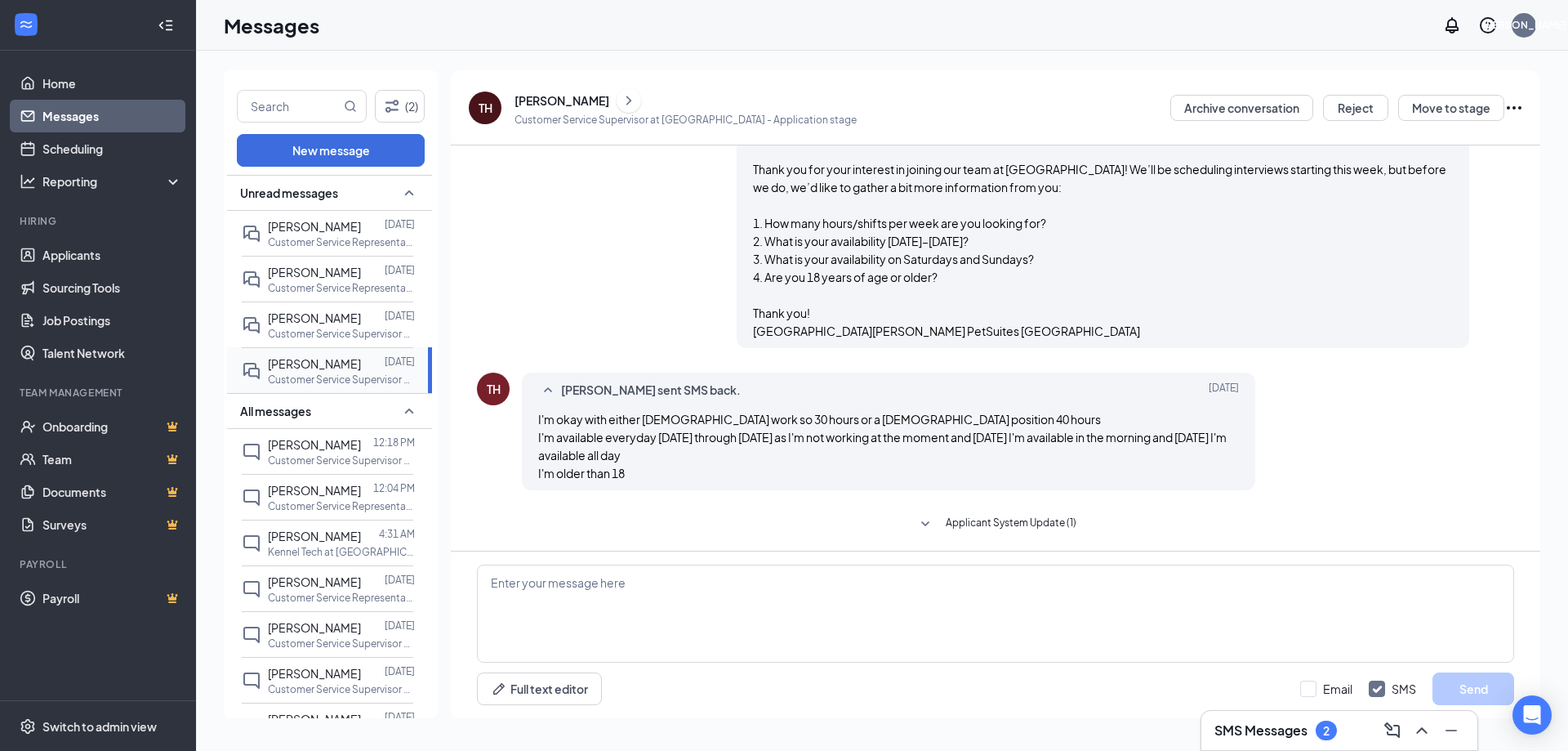
scroll to position [238, 0]
click at [337, 321] on span "[PERSON_NAME]" at bounding box center [314, 317] width 93 height 14
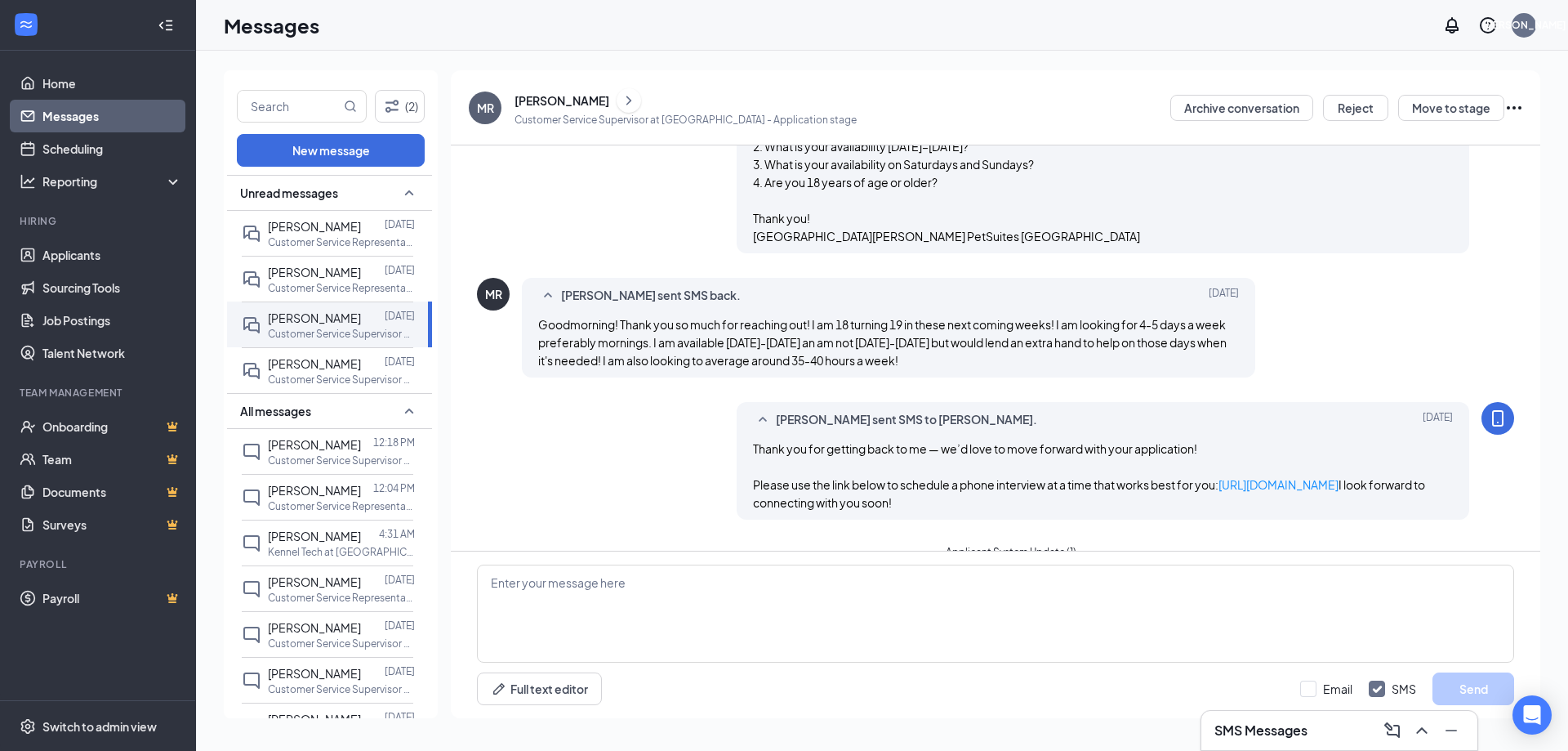
scroll to position [412, 0]
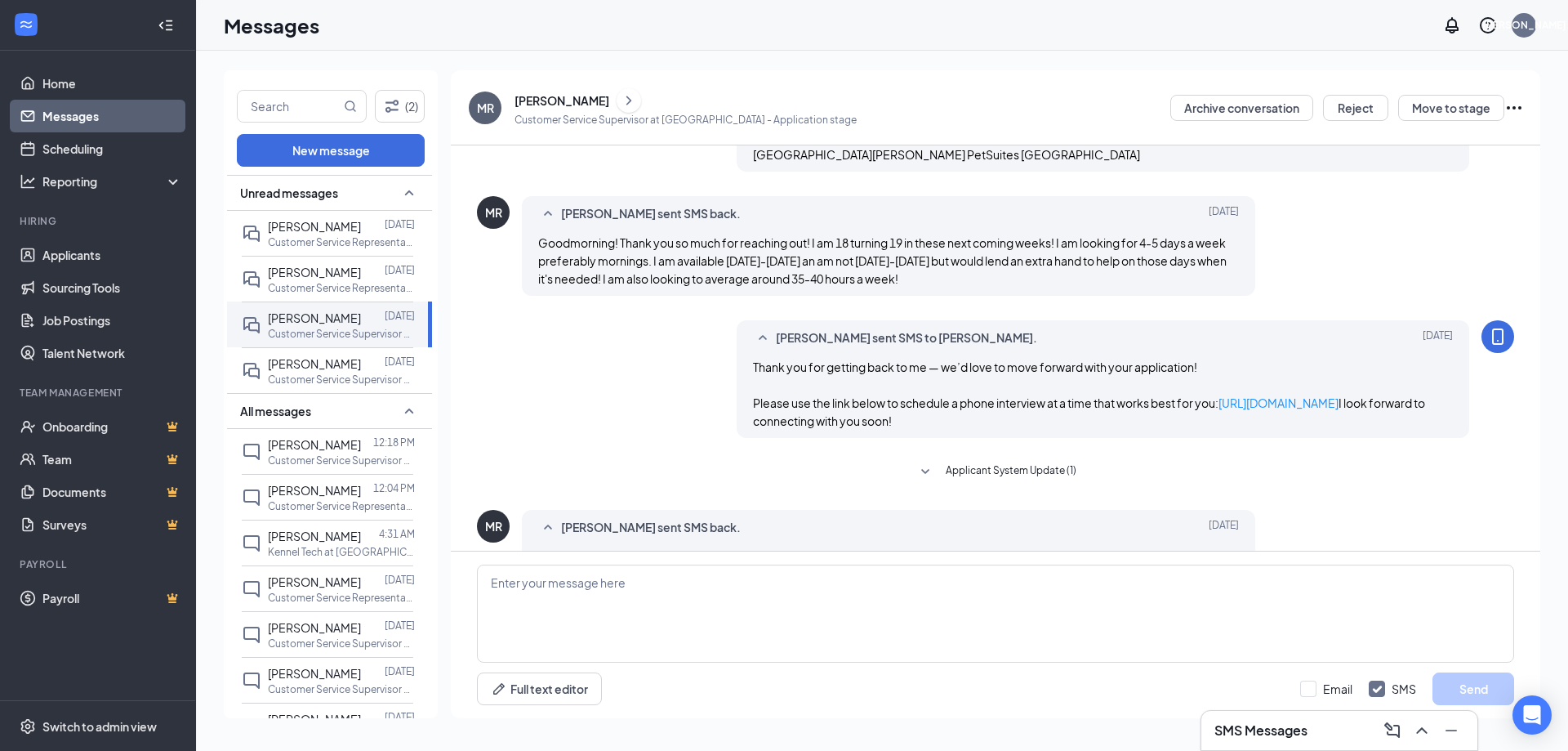
drag, startPoint x: 750, startPoint y: 368, endPoint x: 986, endPoint y: 465, distance: 255.2
click at [986, 429] on div "Thank you for getting back to me — we’d love to move forward with your applicat…" at bounding box center [1103, 393] width 701 height 72
copy span "Thank you for getting back to me — we’d love to move forward with your applicat…"
click at [304, 370] on span "[PERSON_NAME]" at bounding box center [314, 363] width 93 height 14
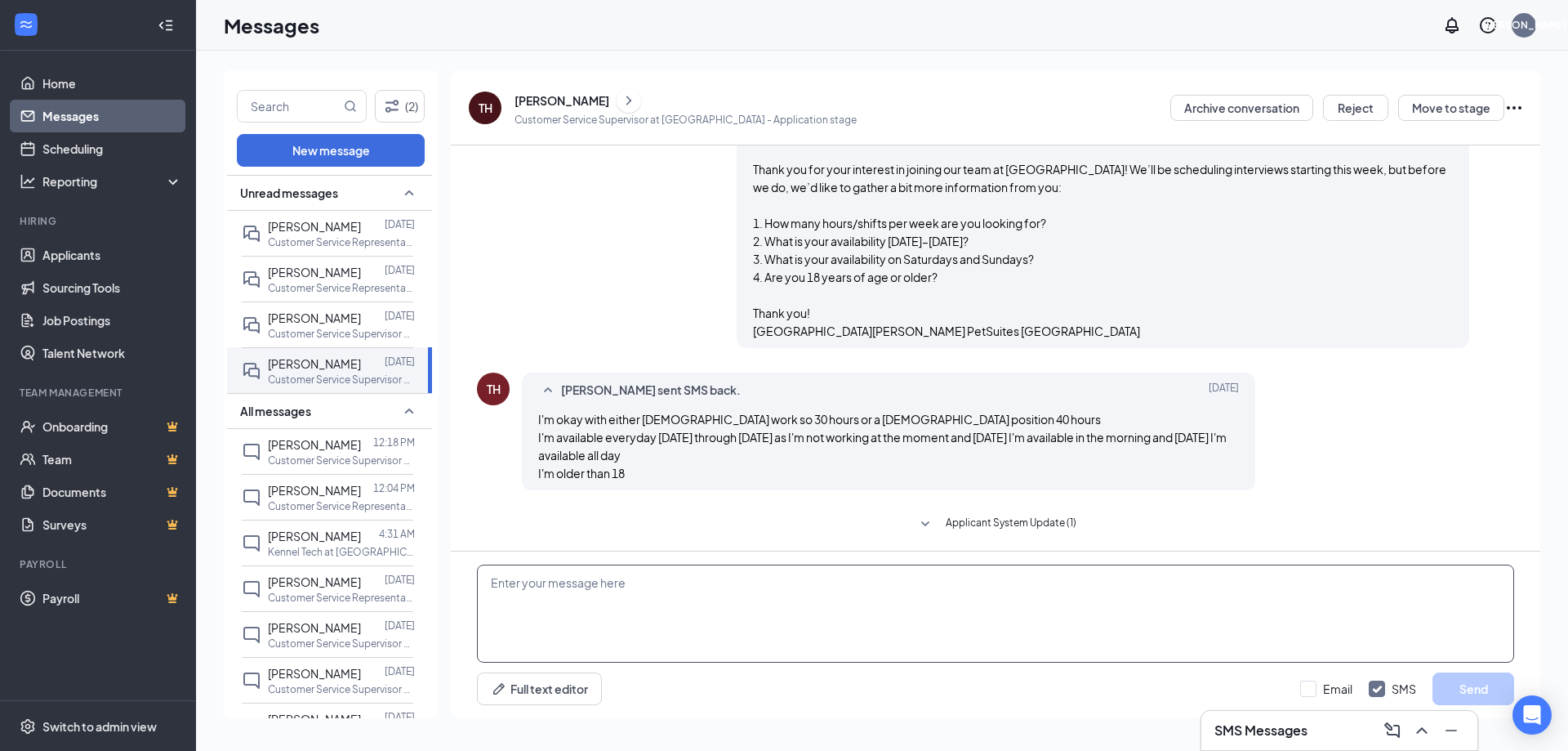
scroll to position [238, 0]
click at [723, 624] on textarea at bounding box center [996, 614] width 1037 height 98
paste textarea "Thank you for getting back to me — we’d love to move forward with your applicat…"
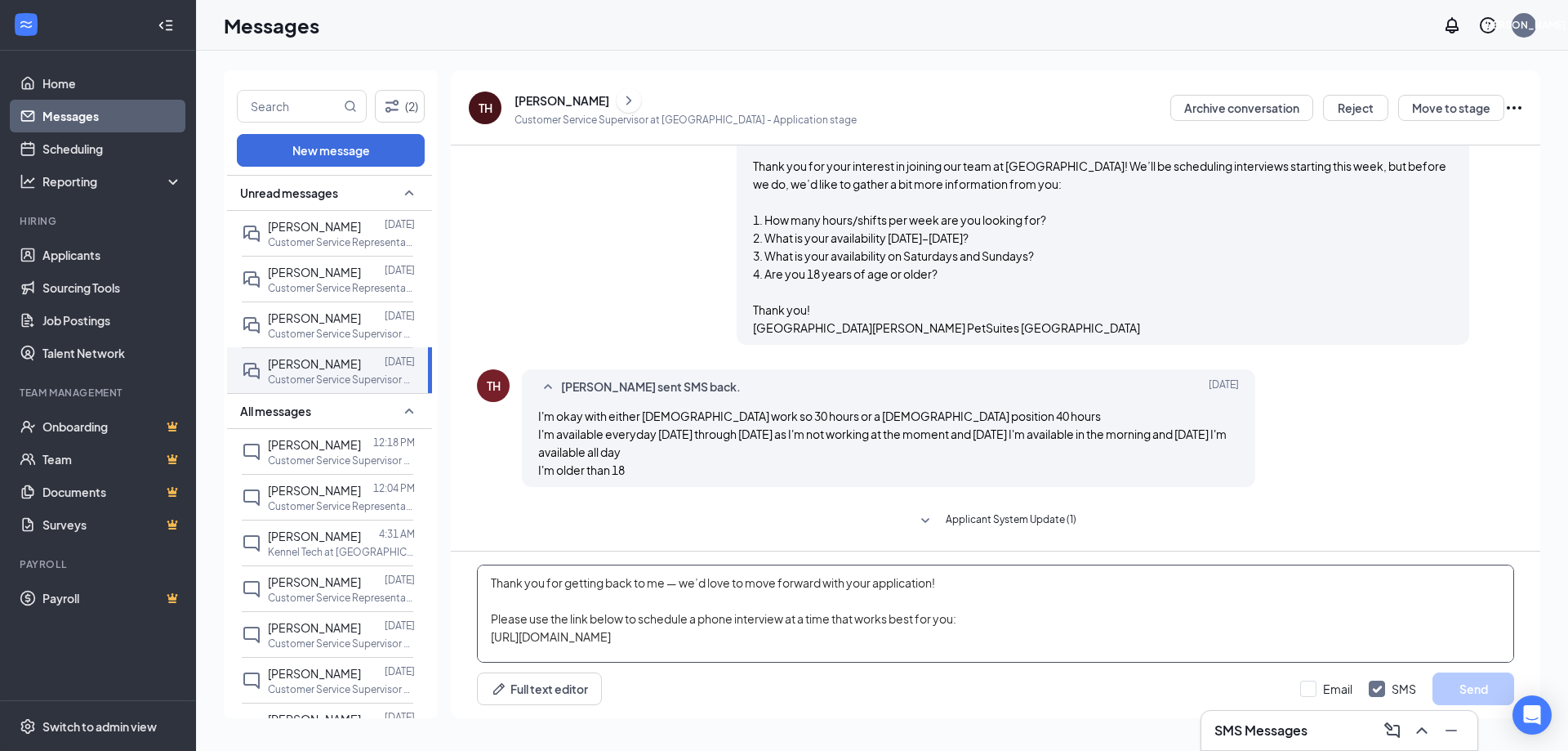
scroll to position [18, 0]
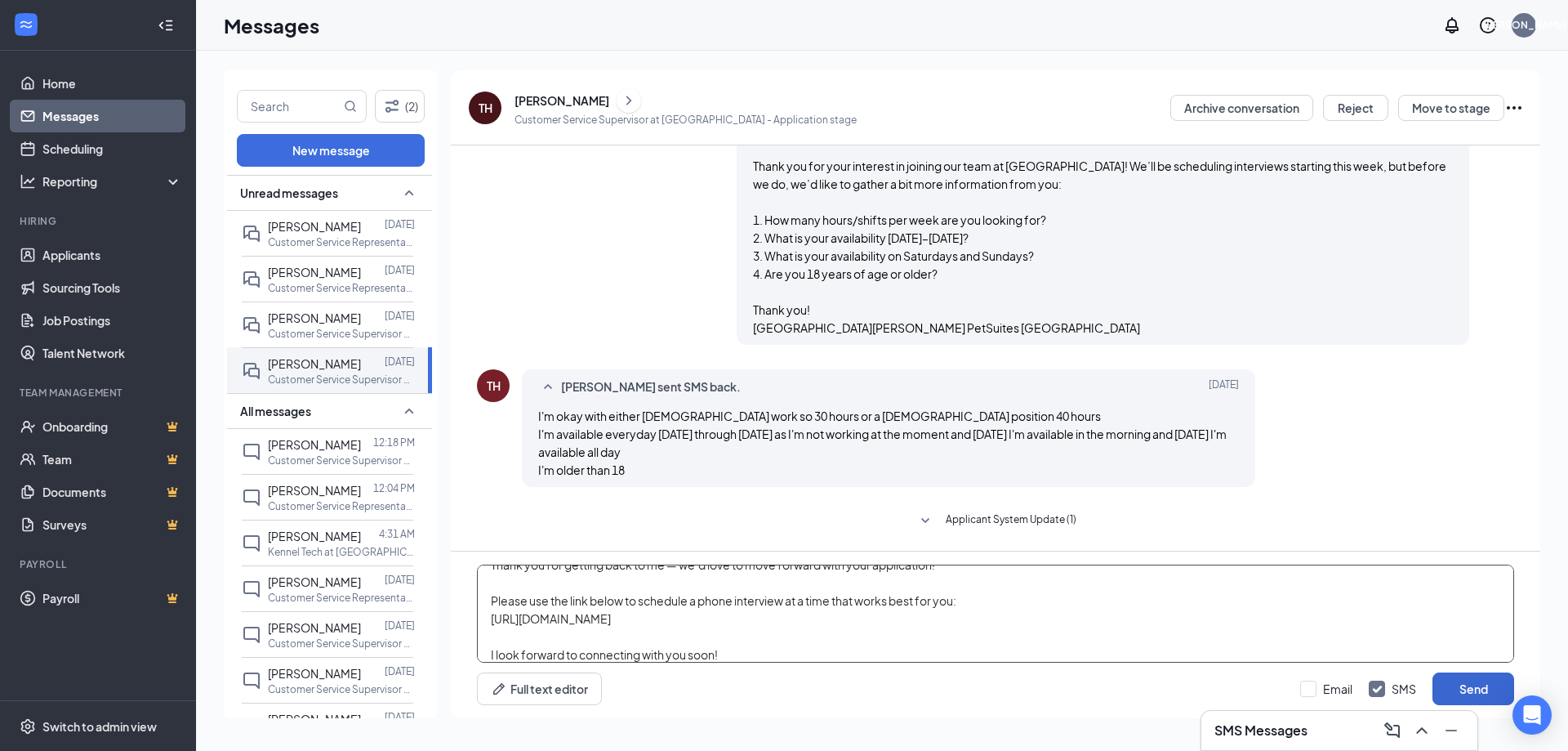
type textarea "Thank you for getting back to me — we’d love to move forward with your applicat…"
click at [1460, 686] on button "Send" at bounding box center [1473, 689] width 82 height 33
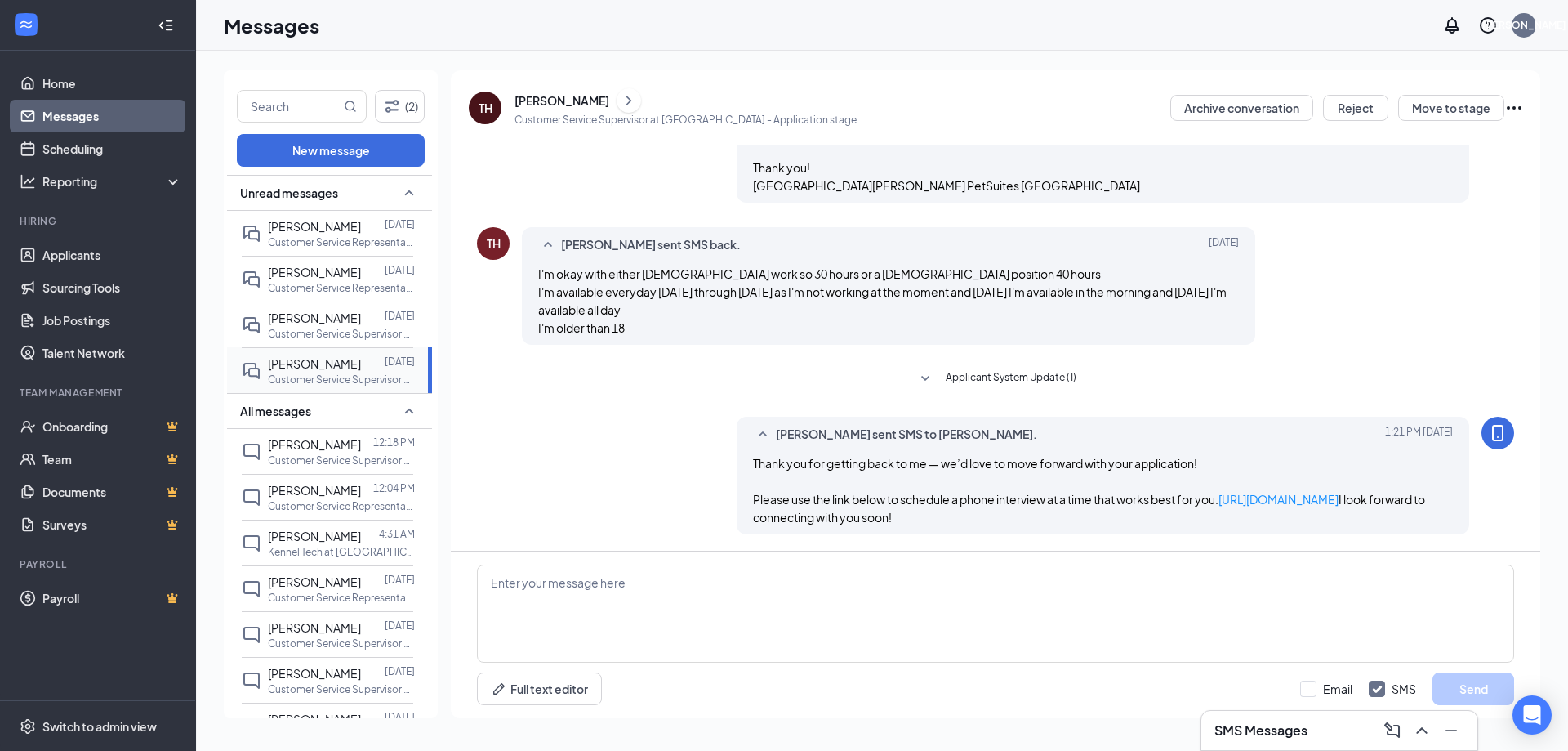
scroll to position [417, 0]
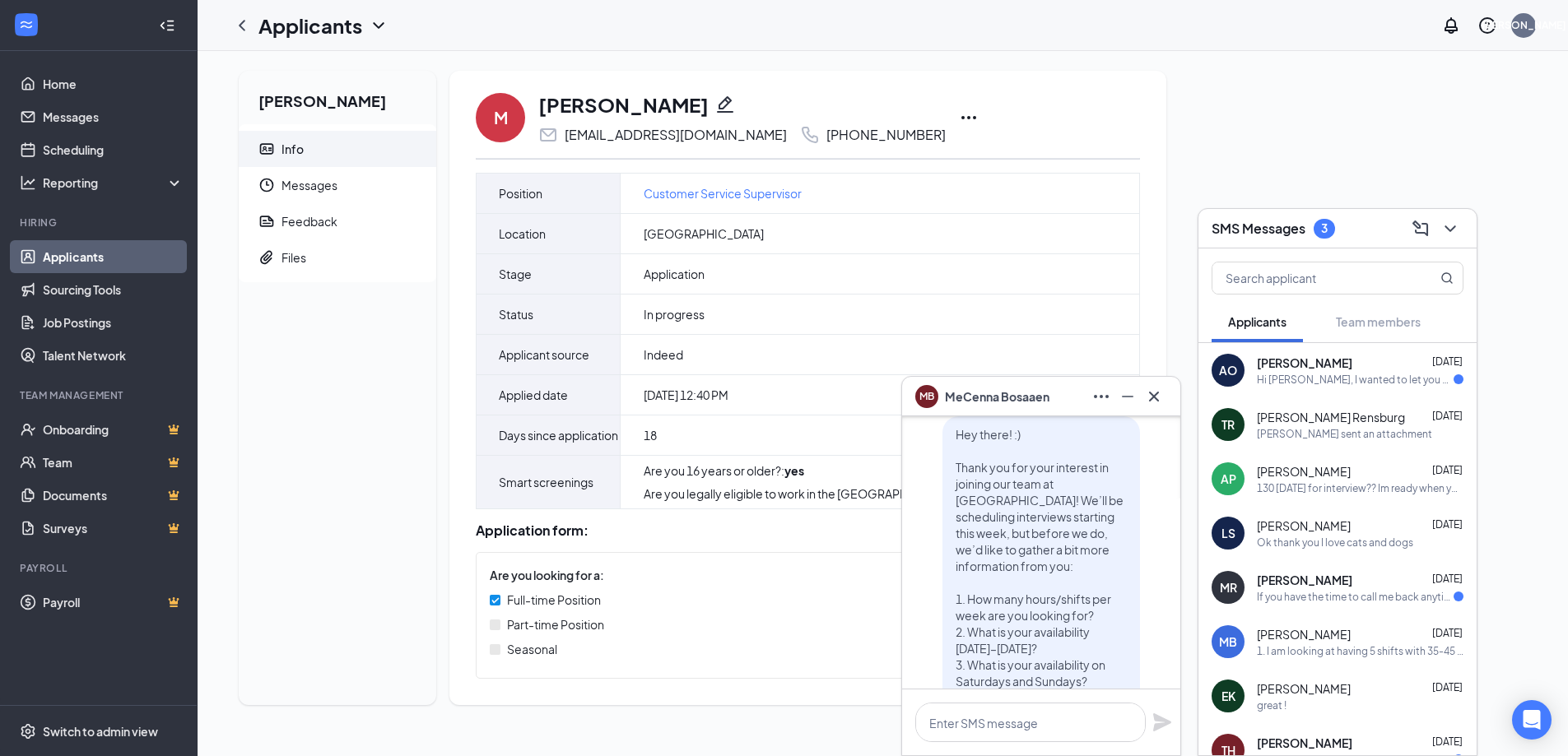
scroll to position [-1316, 0]
